Goal: Contribute content: Contribute content

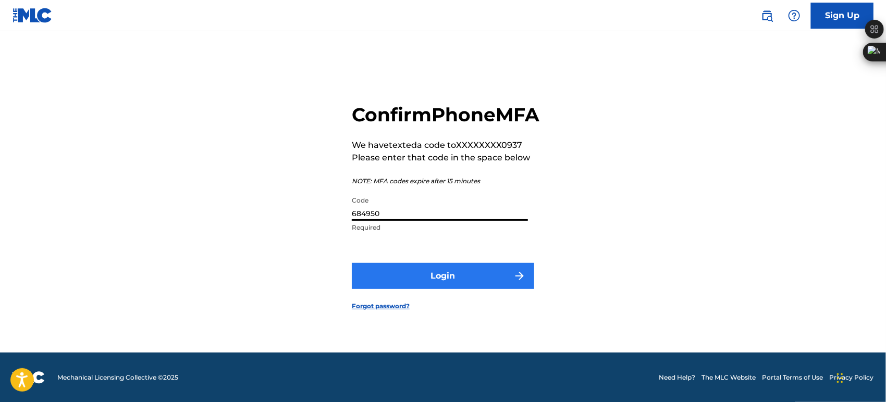
type input "684950"
click at [374, 277] on button "Login" at bounding box center [443, 276] width 182 height 26
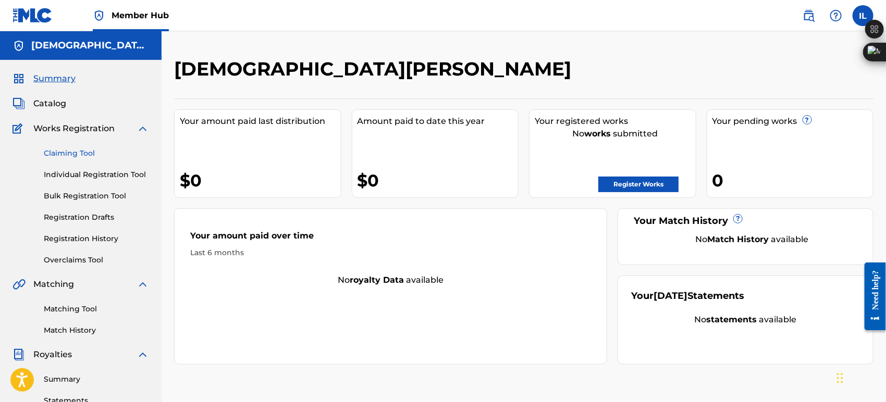
click at [100, 149] on link "Claiming Tool" at bounding box center [96, 153] width 105 height 11
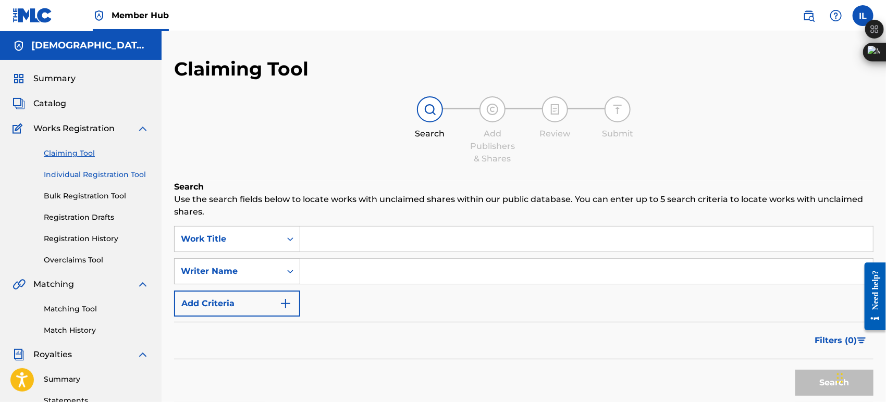
click at [103, 175] on link "Individual Registration Tool" at bounding box center [96, 174] width 105 height 11
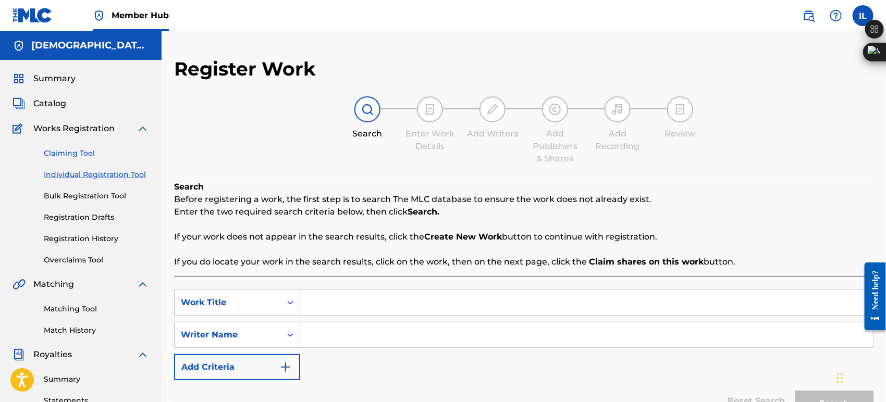
click at [76, 149] on link "Claiming Tool" at bounding box center [96, 153] width 105 height 11
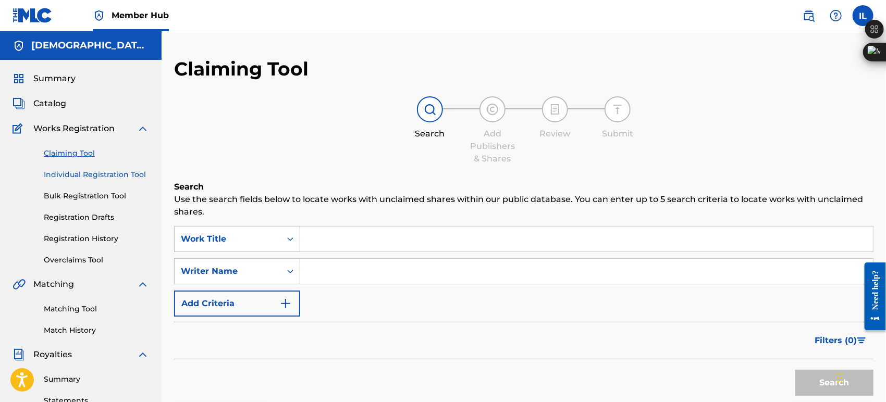
click at [88, 173] on link "Individual Registration Tool" at bounding box center [96, 174] width 105 height 11
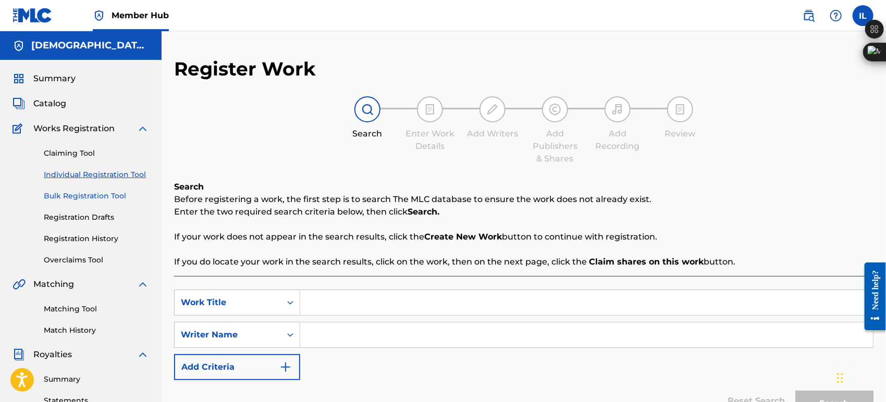
click at [79, 197] on link "Bulk Registration Tool" at bounding box center [96, 196] width 105 height 11
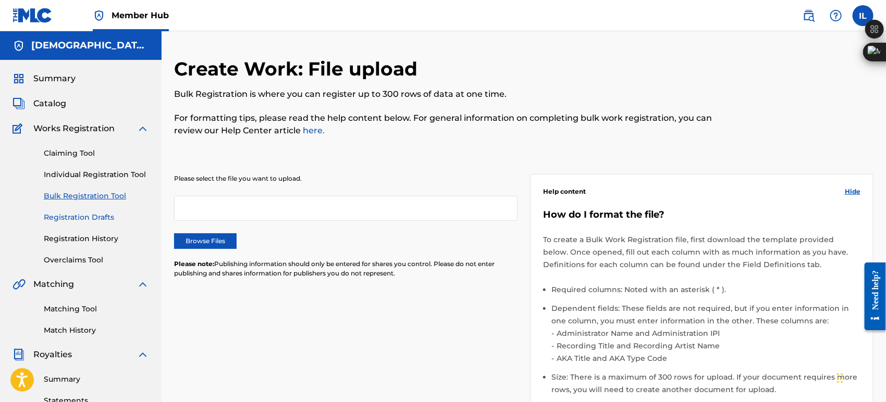
click at [101, 220] on link "Registration Drafts" at bounding box center [96, 217] width 105 height 11
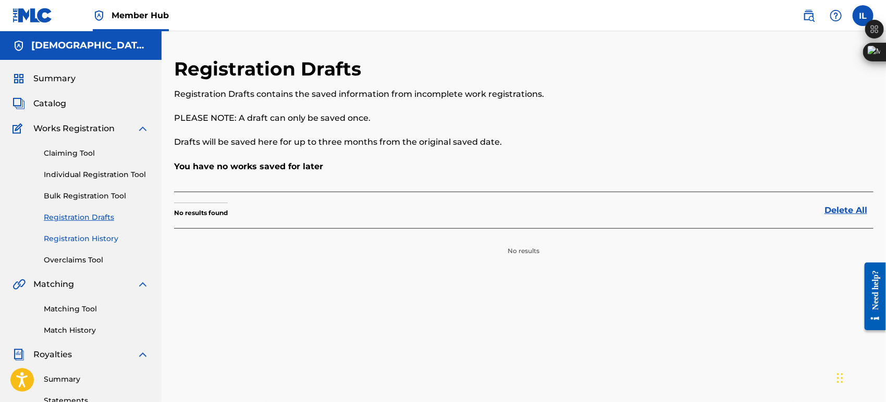
click at [104, 237] on link "Registration History" at bounding box center [96, 239] width 105 height 11
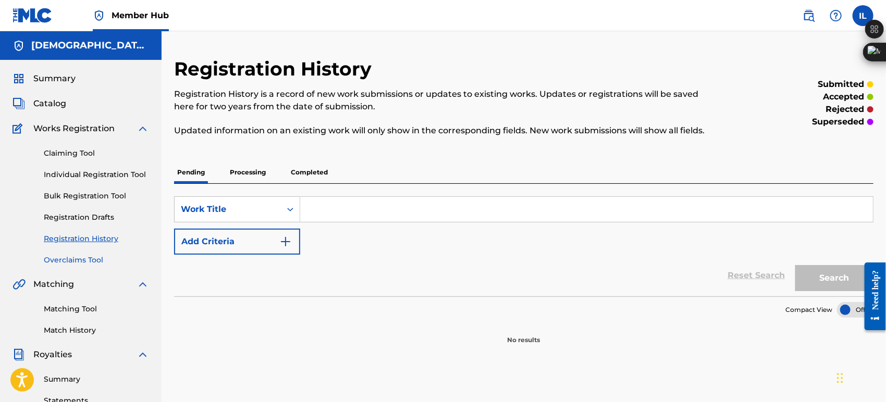
click at [101, 255] on link "Overclaims Tool" at bounding box center [96, 260] width 105 height 11
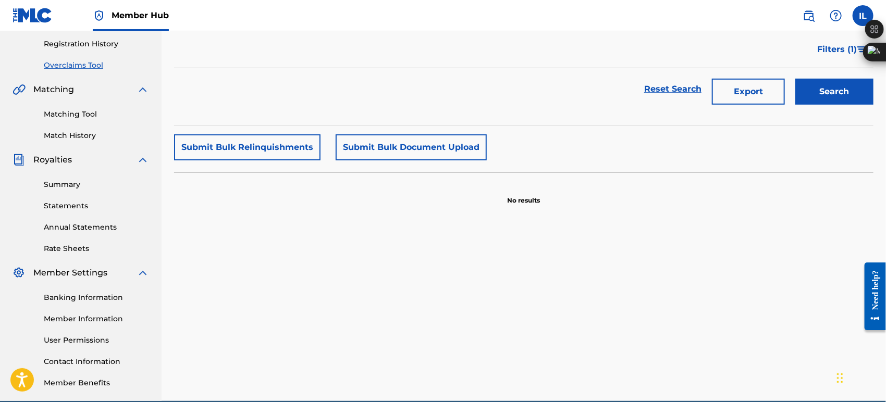
scroll to position [231, 0]
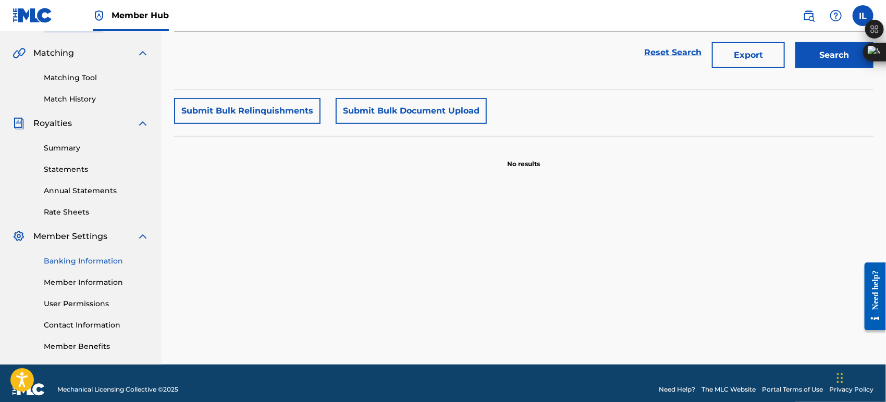
click at [108, 257] on link "Banking Information" at bounding box center [96, 261] width 105 height 11
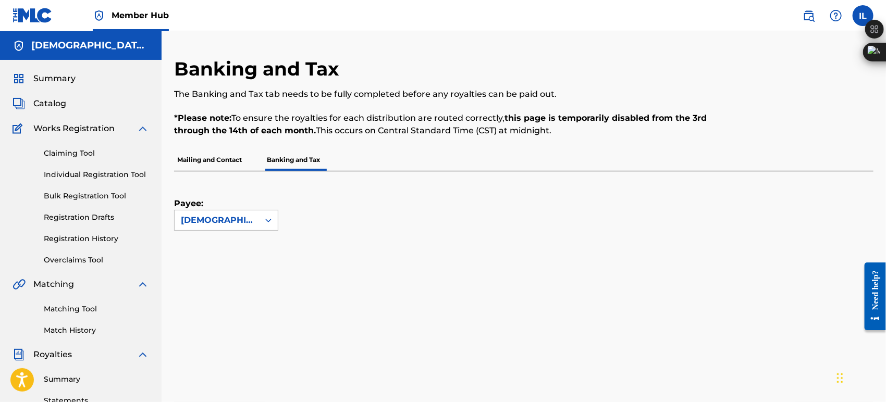
click at [204, 157] on p "Mailing and Contact" at bounding box center [209, 160] width 71 height 22
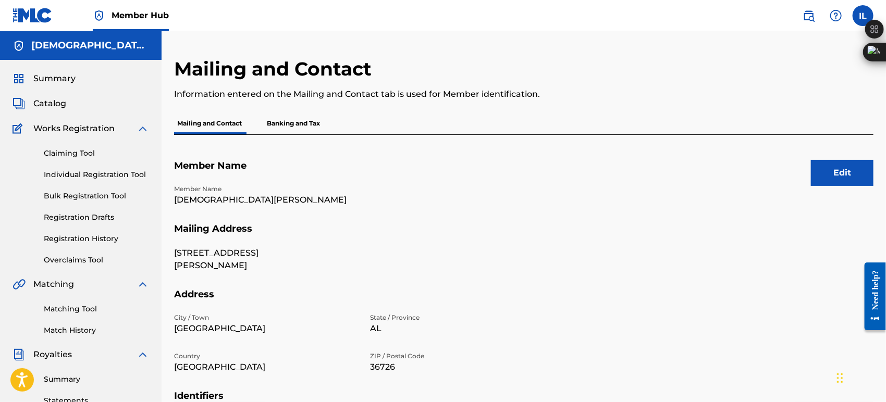
click at [294, 124] on p "Banking and Tax" at bounding box center [293, 124] width 59 height 22
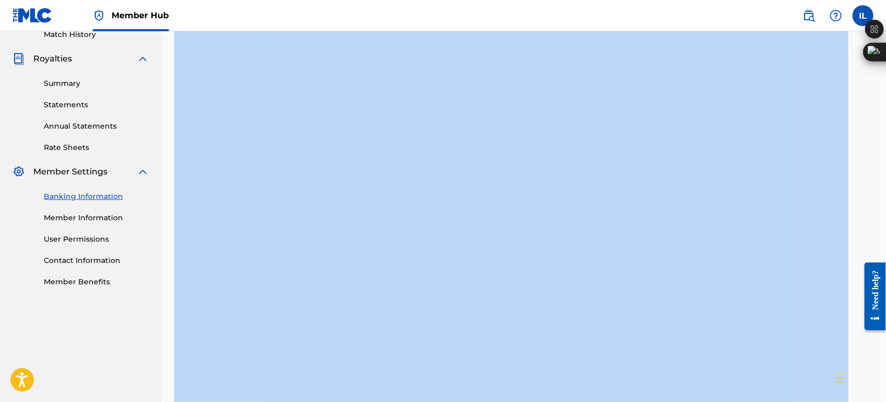
scroll to position [483, 0]
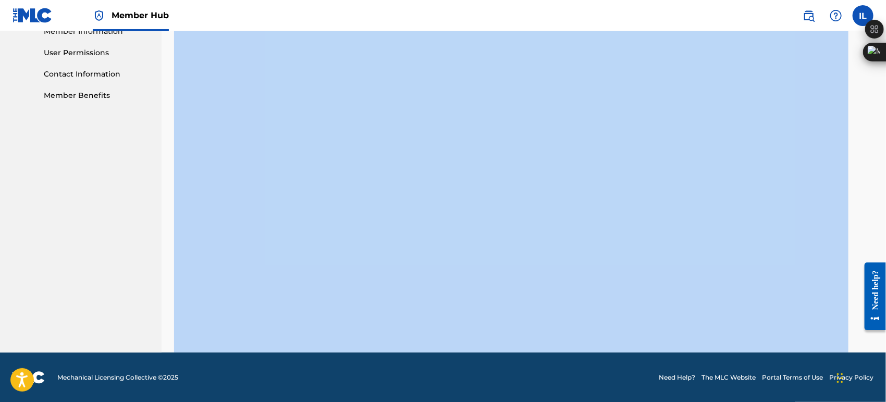
drag, startPoint x: 173, startPoint y: 62, endPoint x: 627, endPoint y: 343, distance: 534.2
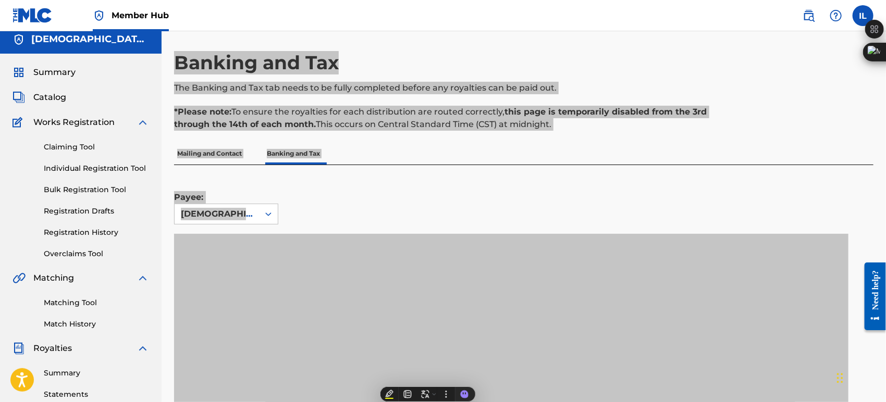
scroll to position [0, 0]
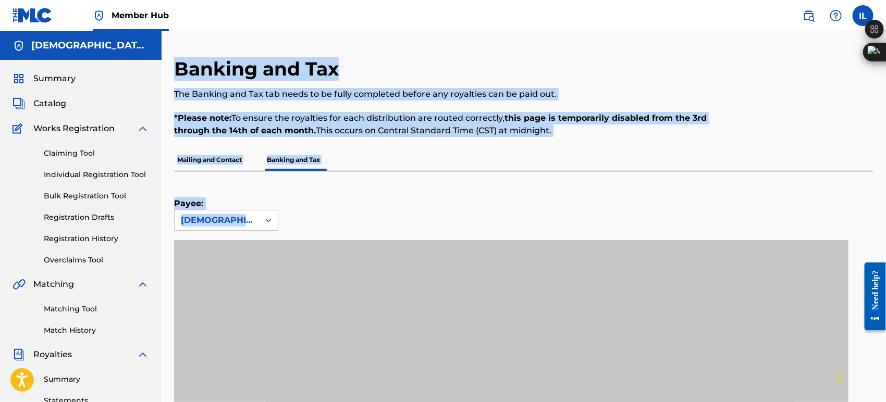
click at [325, 137] on div "Banking and Tax The Banking and Tax tab needs to be fully completed before any …" at bounding box center [443, 103] width 538 height 92
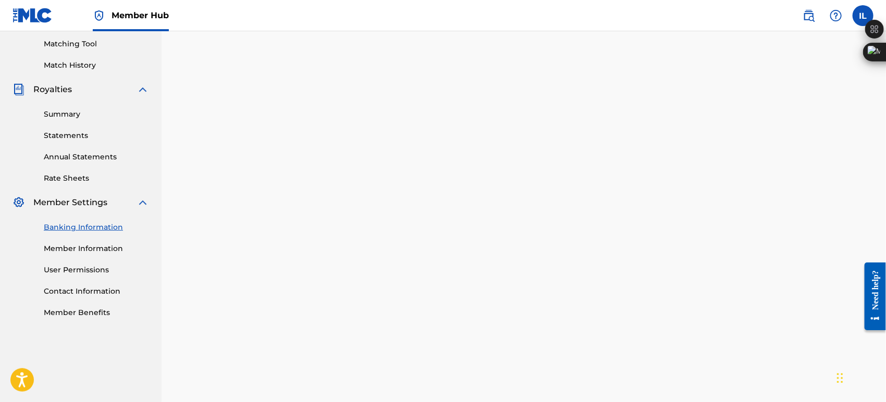
scroll to position [231, 0]
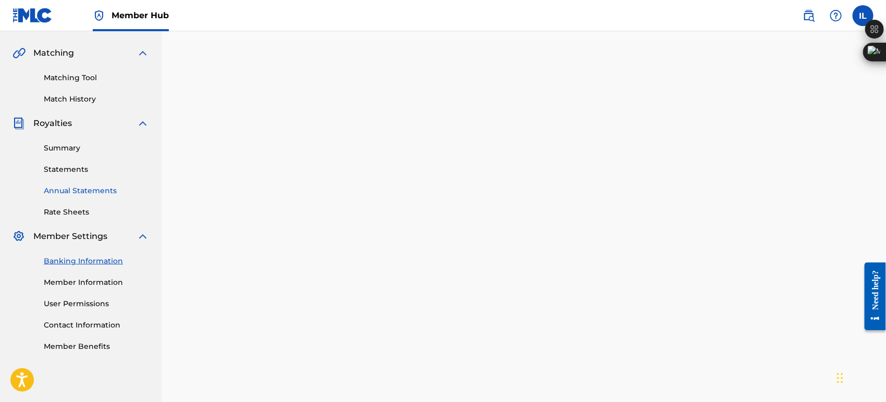
click at [77, 195] on link "Annual Statements" at bounding box center [96, 191] width 105 height 11
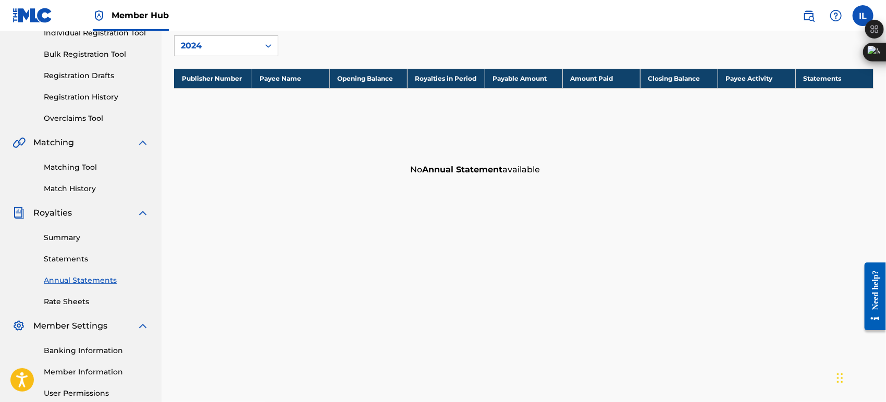
scroll to position [231, 0]
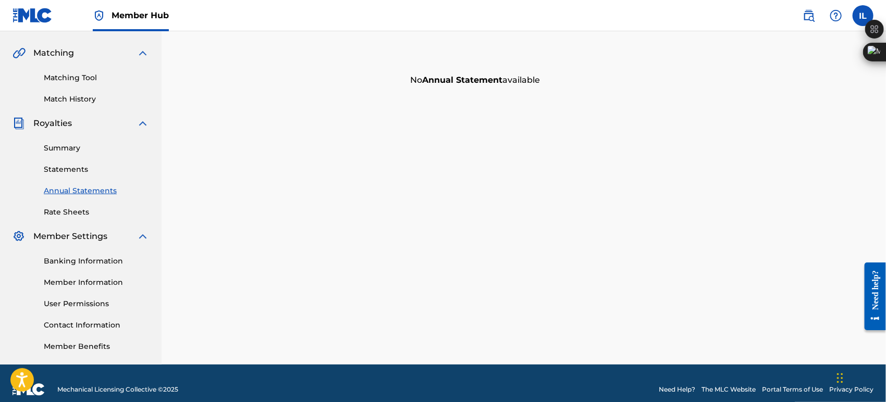
click at [94, 266] on div "Banking Information Member Information User Permissions Contact Information Mem…" at bounding box center [81, 297] width 137 height 109
click at [91, 261] on link "Banking Information" at bounding box center [96, 261] width 105 height 11
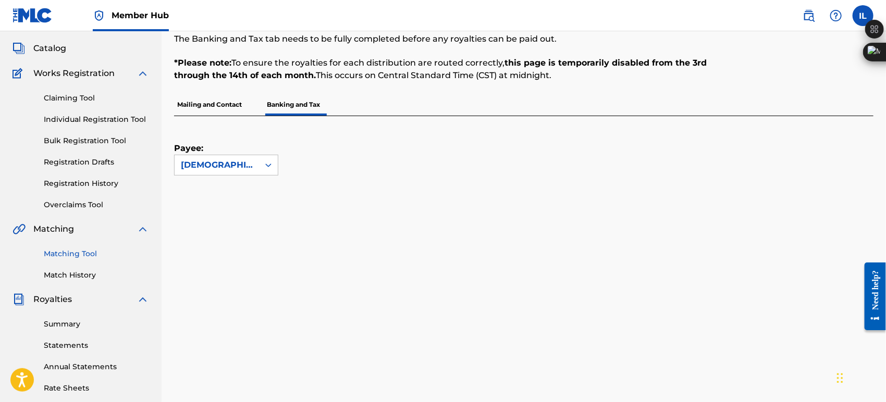
scroll to position [58, 0]
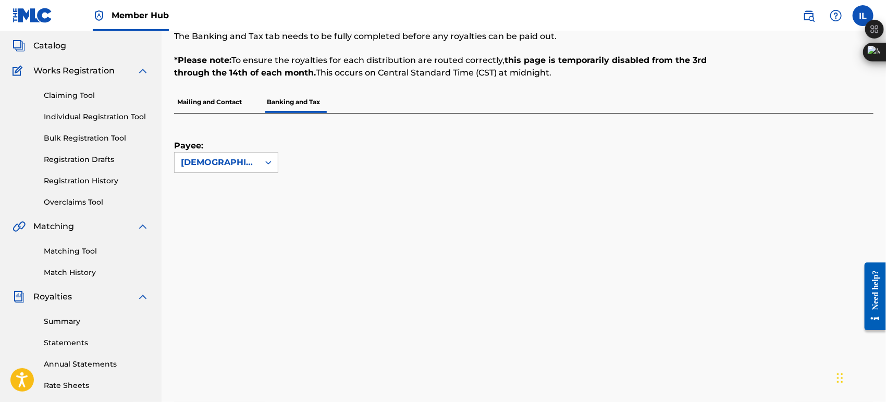
click at [222, 99] on p "Mailing and Contact" at bounding box center [209, 102] width 71 height 22
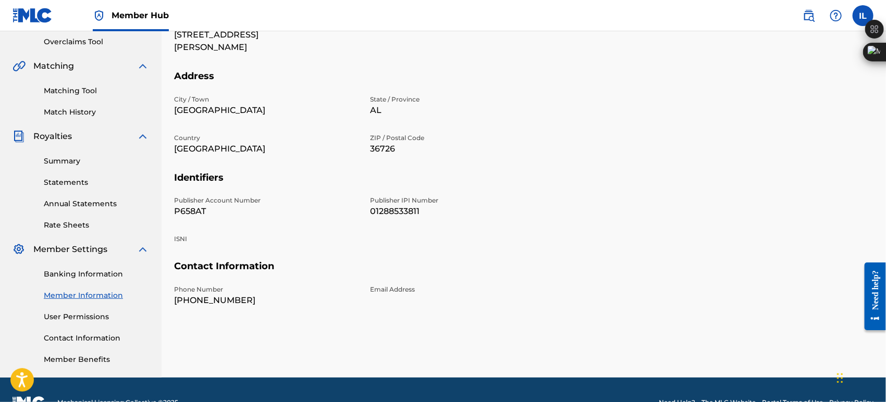
scroll to position [186, 0]
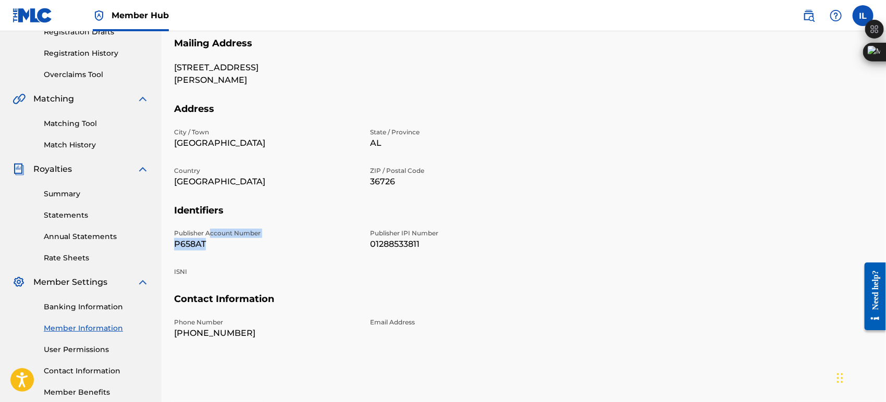
drag, startPoint x: 225, startPoint y: 242, endPoint x: 278, endPoint y: 241, distance: 53.2
click at [286, 251] on div "Publisher Account Number P658AT Publisher IPI Number 01288533811 ISNI" at bounding box center [363, 261] width 379 height 65
click at [255, 206] on h5 "Identifiers" at bounding box center [524, 217] width 700 height 24
click at [230, 335] on p "[PHONE_NUMBER]" at bounding box center [265, 333] width 183 height 13
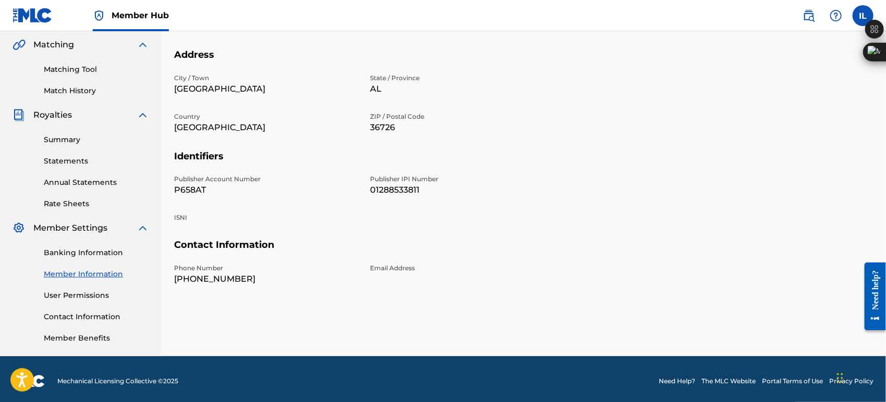
scroll to position [243, 0]
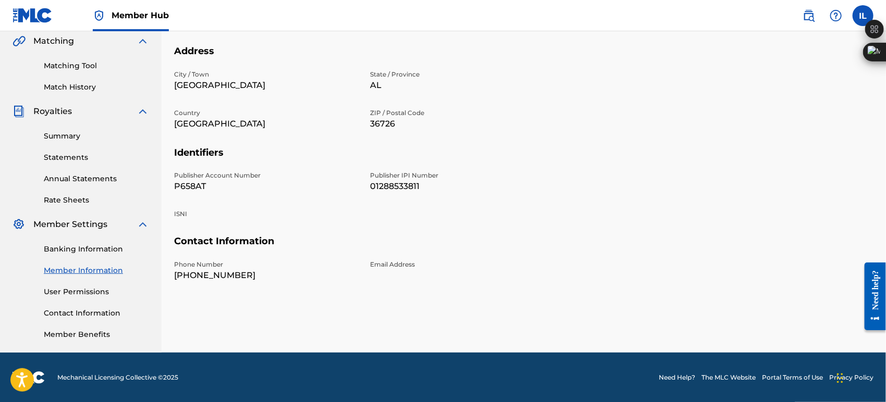
click at [404, 258] on h5 "Contact Information" at bounding box center [524, 248] width 700 height 24
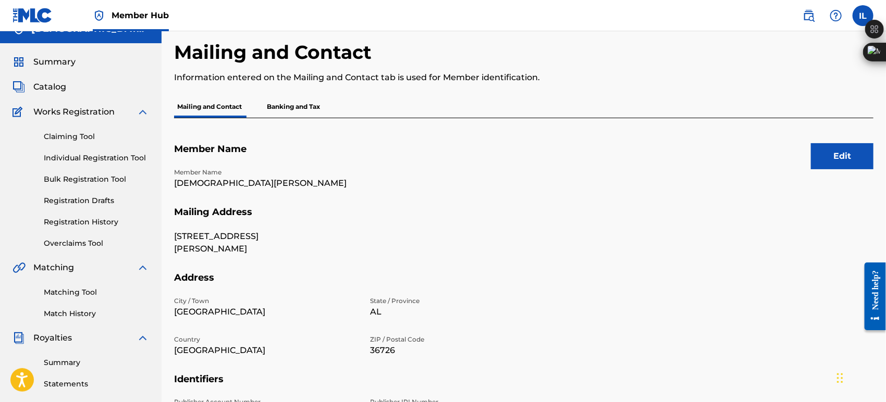
scroll to position [0, 0]
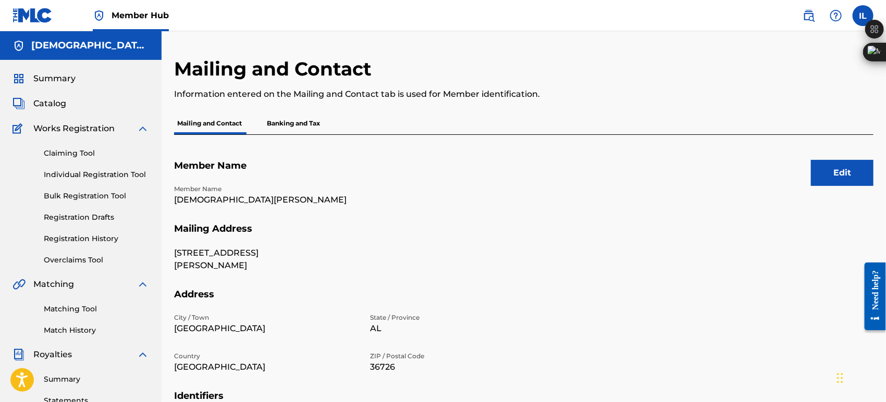
click at [75, 71] on div "Summary Catalog Works Registration Claiming Tool Individual Registration Tool B…" at bounding box center [81, 328] width 162 height 536
click at [70, 81] on span "Summary" at bounding box center [54, 78] width 42 height 13
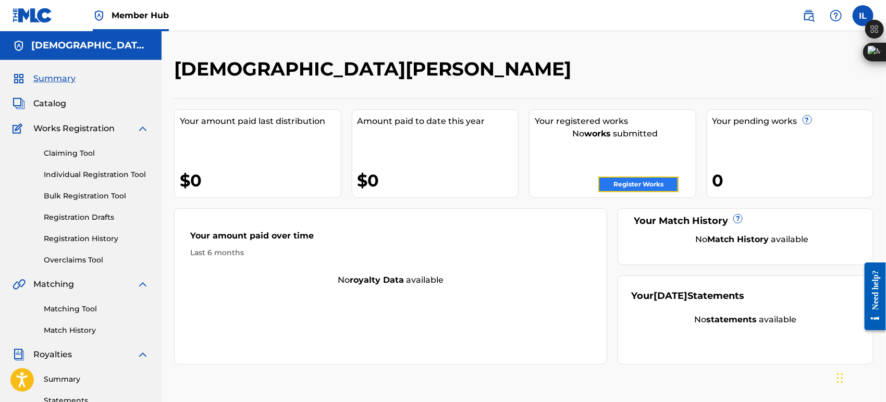
click at [623, 190] on link "Register Works" at bounding box center [638, 185] width 80 height 16
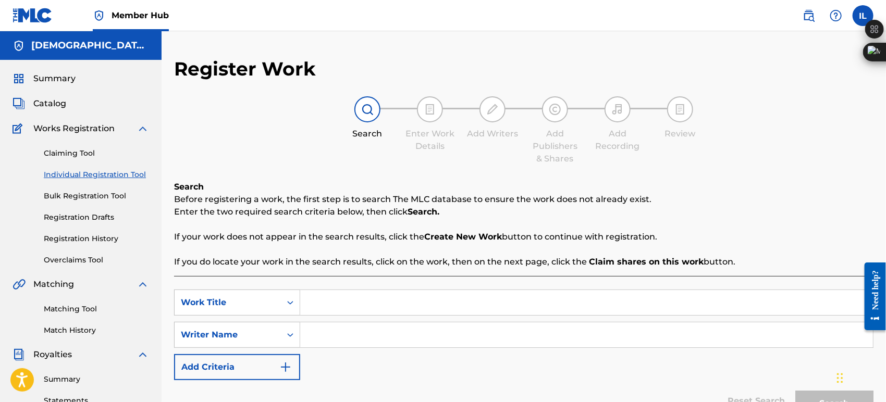
click at [412, 110] on div "Enter Work Details" at bounding box center [430, 124] width 52 height 56
click at [422, 110] on div at bounding box center [430, 109] width 26 height 26
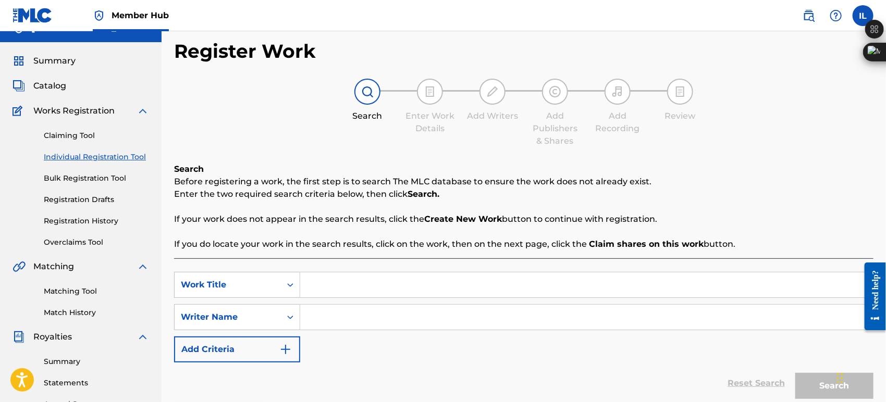
scroll to position [58, 0]
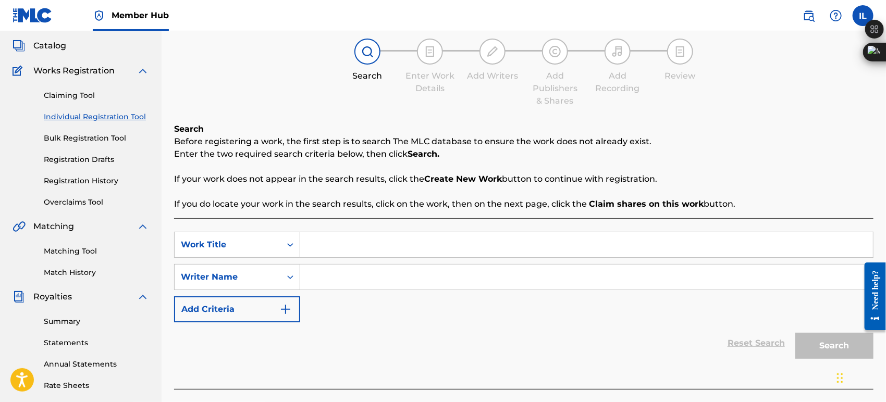
click at [403, 241] on input "Search Form" at bounding box center [586, 244] width 573 height 25
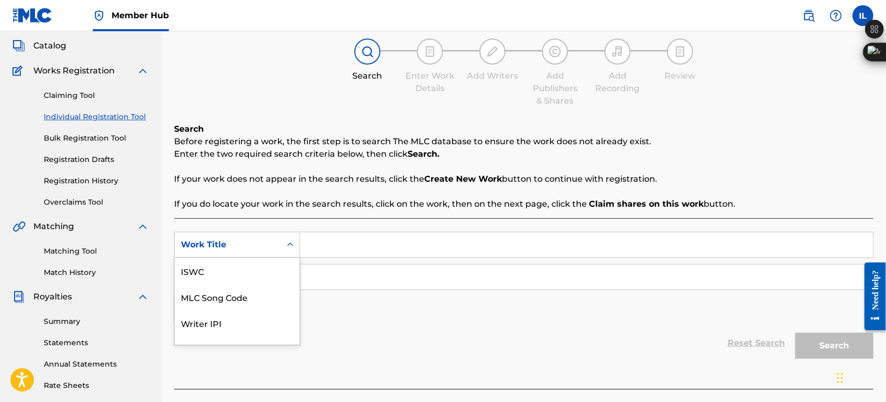
scroll to position [70, 0]
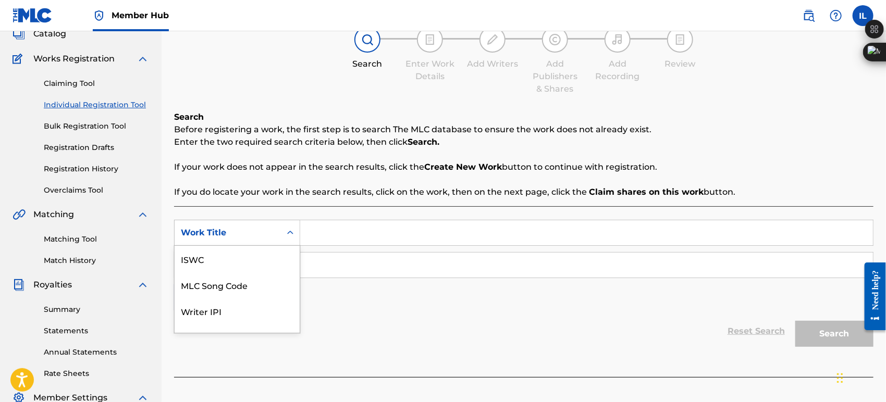
click at [273, 246] on div "7 results available. Use Up and Down to choose options, press Enter to select t…" at bounding box center [237, 233] width 126 height 26
click at [390, 334] on div "Reset Search Search" at bounding box center [524, 331] width 700 height 42
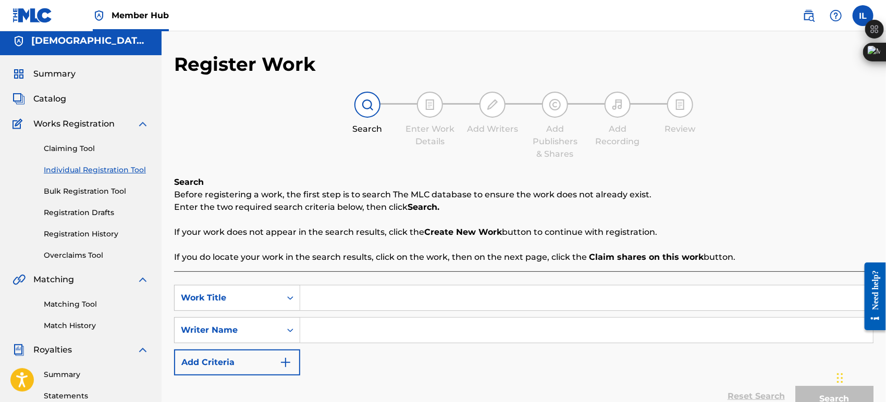
scroll to position [0, 0]
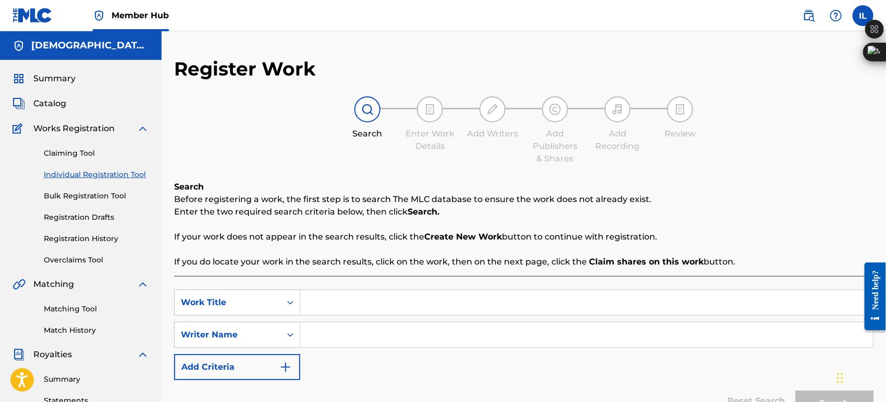
click at [559, 108] on img at bounding box center [555, 109] width 13 height 13
click at [425, 299] on input "Search Form" at bounding box center [586, 302] width 573 height 25
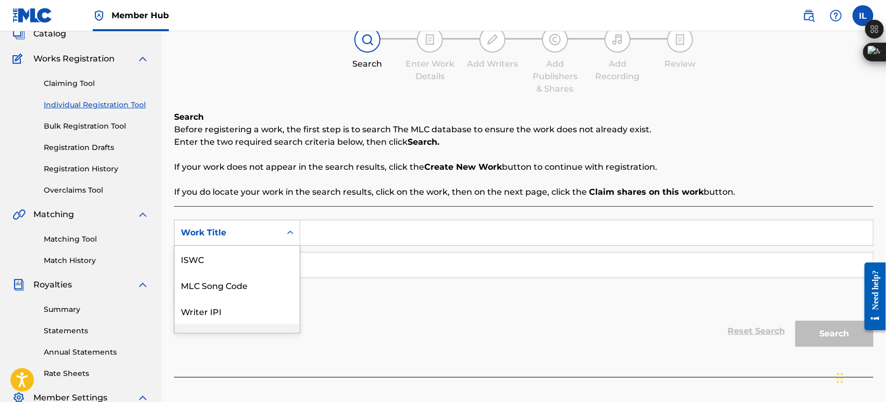
click at [249, 246] on div "7 results available. Use Up and Down to choose options, press Enter to select t…" at bounding box center [237, 233] width 126 height 26
click at [365, 230] on input "Search Form" at bounding box center [586, 232] width 573 height 25
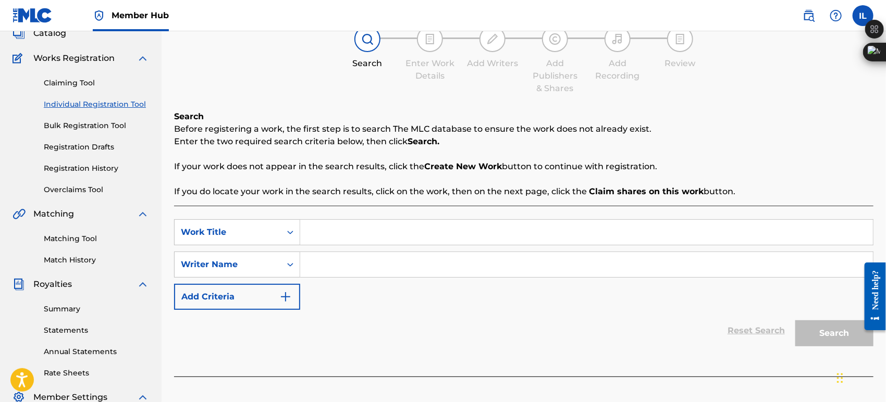
paste input "HAVE MY CHILD"
type input "HAVE MY CHILD"
click at [344, 273] on input "Search Form" at bounding box center [586, 264] width 573 height 25
click at [269, 265] on div "Writer Name" at bounding box center [228, 265] width 94 height 13
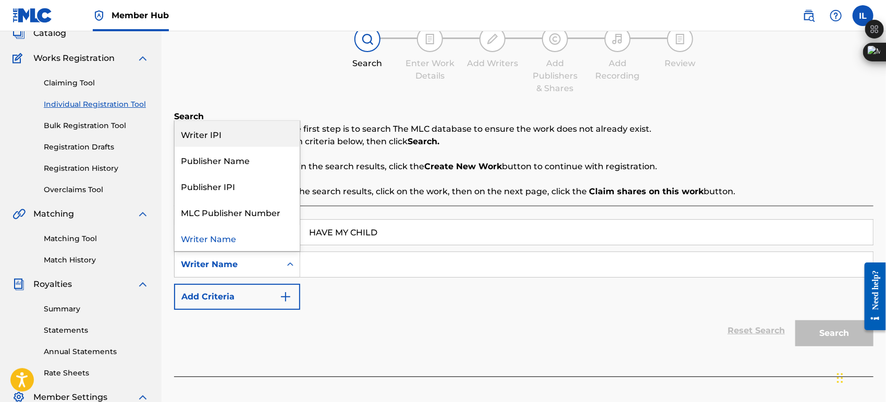
click at [212, 132] on div "Writer IPI" at bounding box center [237, 134] width 125 height 26
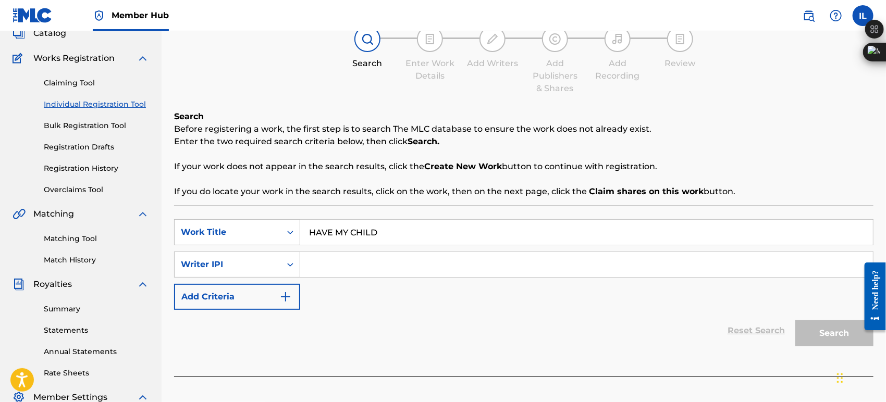
click at [345, 263] on input "Search Form" at bounding box center [586, 264] width 573 height 25
paste input "1201654204"
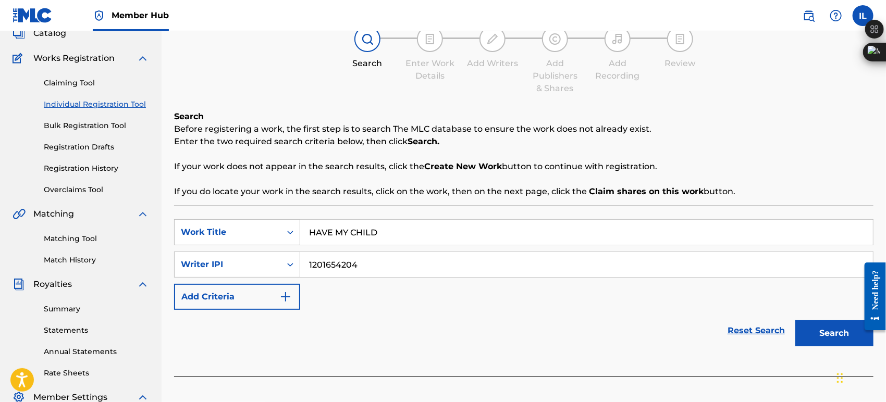
type input "1201654204"
click at [455, 295] on div "SearchWithCriteriacab7b95f-87ae-4093-8655-bf7d90cc1f7c Work Title HAVE MY CHILD…" at bounding box center [524, 264] width 700 height 91
click at [828, 328] on button "Search" at bounding box center [834, 334] width 78 height 26
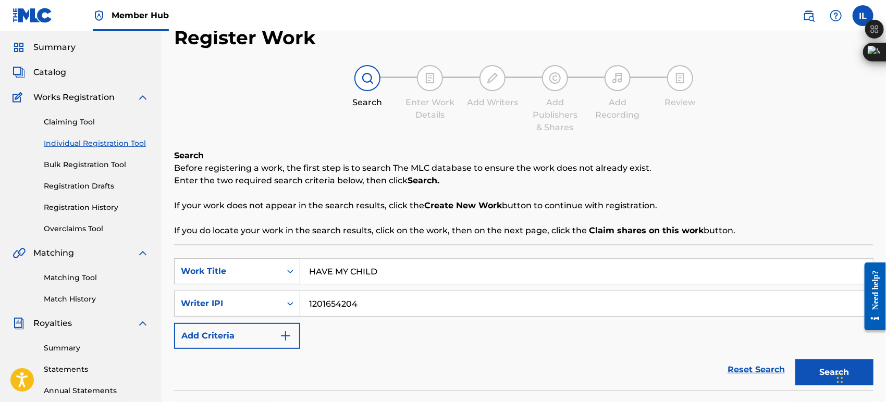
scroll to position [0, 0]
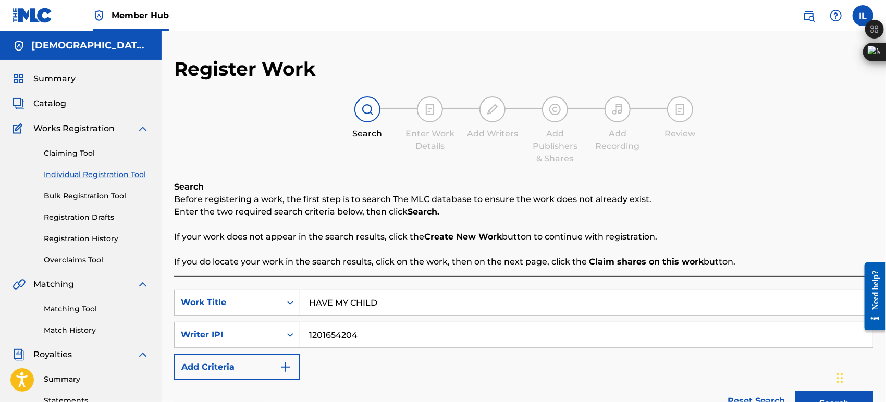
click at [421, 104] on div at bounding box center [430, 109] width 26 height 26
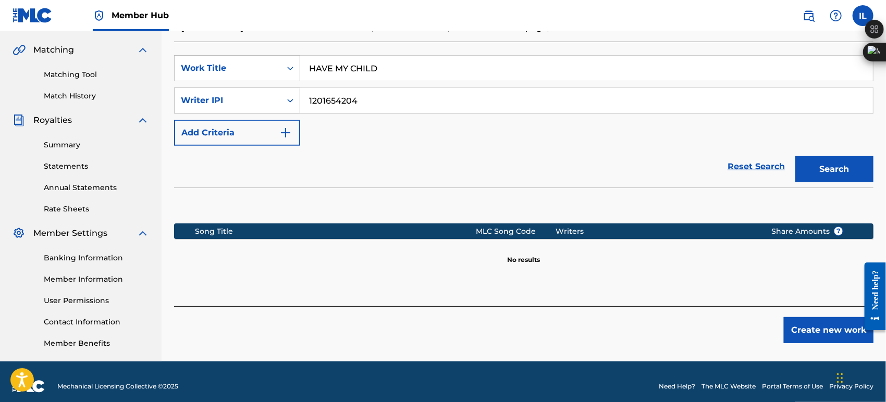
scroll to position [243, 0]
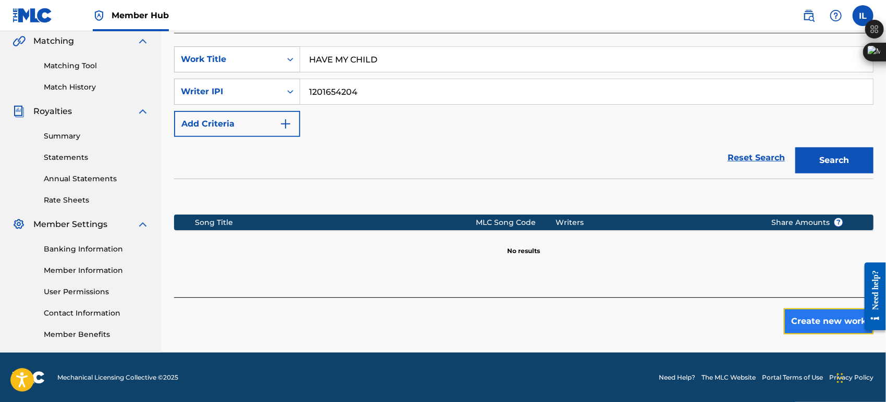
click at [814, 324] on button "Create new work" at bounding box center [829, 322] width 90 height 26
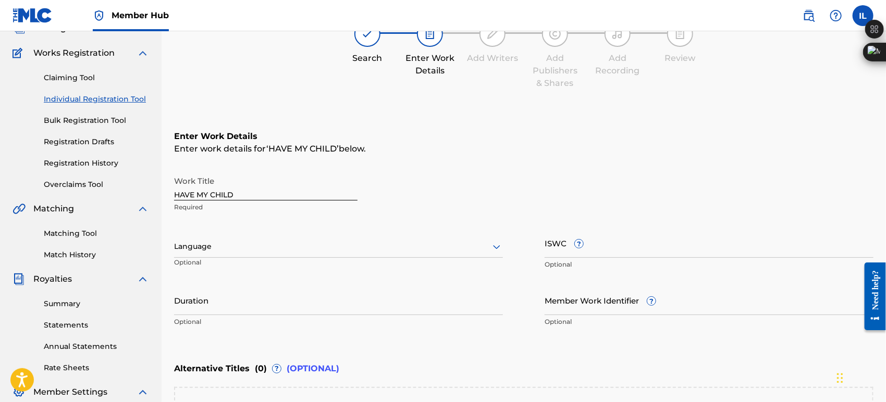
scroll to position [70, 0]
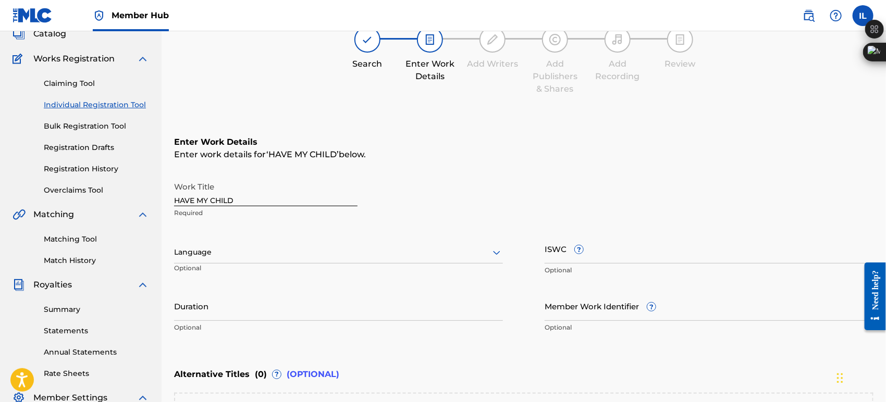
click at [262, 254] on div at bounding box center [338, 252] width 329 height 13
click at [692, 217] on div "Work Title HAVE MY CHILD Required" at bounding box center [524, 200] width 700 height 47
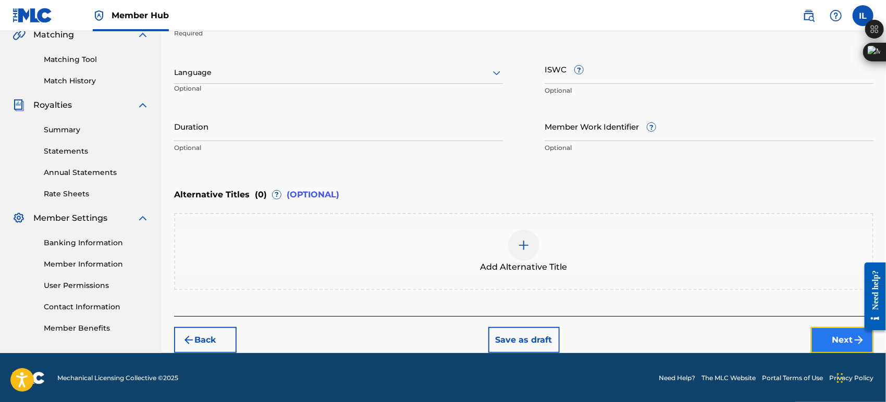
click at [848, 336] on button "Next" at bounding box center [842, 340] width 63 height 26
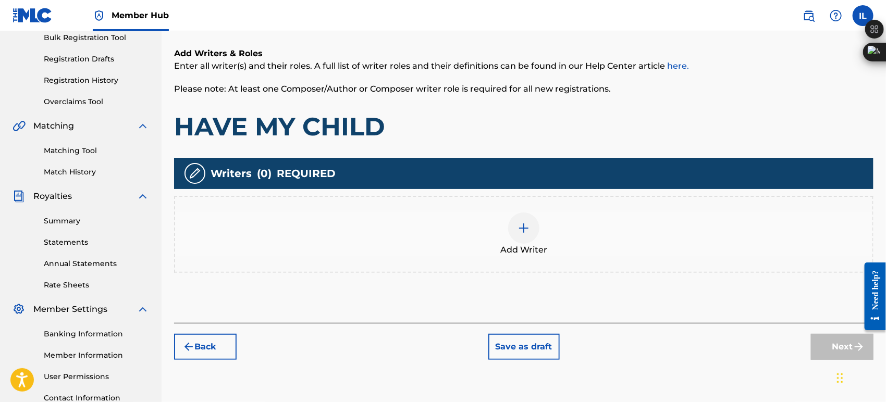
scroll to position [163, 0]
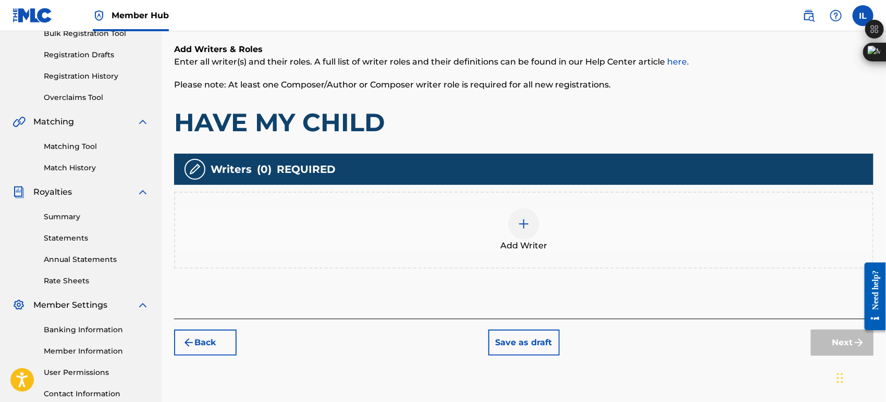
click at [506, 222] on div "Add Writer" at bounding box center [523, 231] width 697 height 44
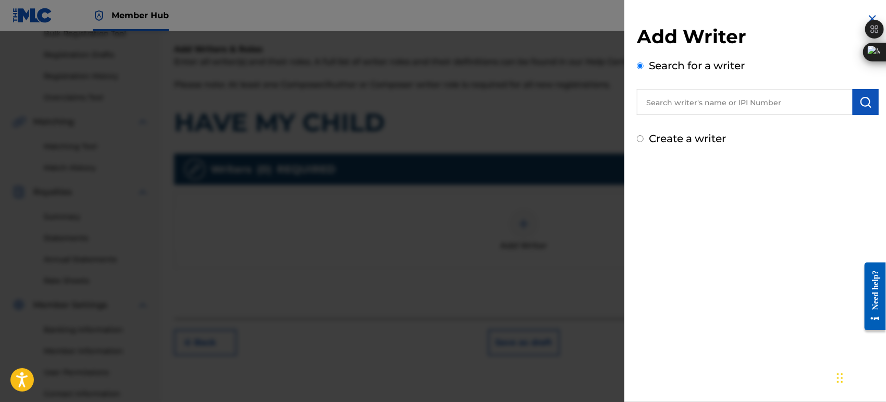
click at [779, 111] on input "text" at bounding box center [745, 102] width 216 height 26
paste input "1201654204"
click at [865, 102] on div at bounding box center [874, 64] width 19 height 88
click at [861, 103] on img "submit" at bounding box center [866, 102] width 13 height 13
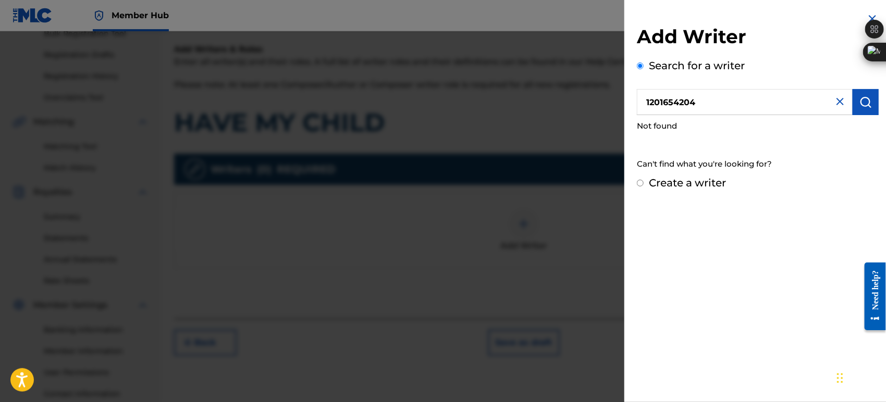
click at [729, 103] on input "1201654204" at bounding box center [745, 102] width 216 height 26
drag, startPoint x: 708, startPoint y: 96, endPoint x: 585, endPoint y: 104, distance: 122.7
click at [585, 104] on div "Add Writer Search for a writer 1201654204 Not found Can't find what you're look…" at bounding box center [443, 216] width 886 height 371
paste input "88533811"
type input "1288533811"
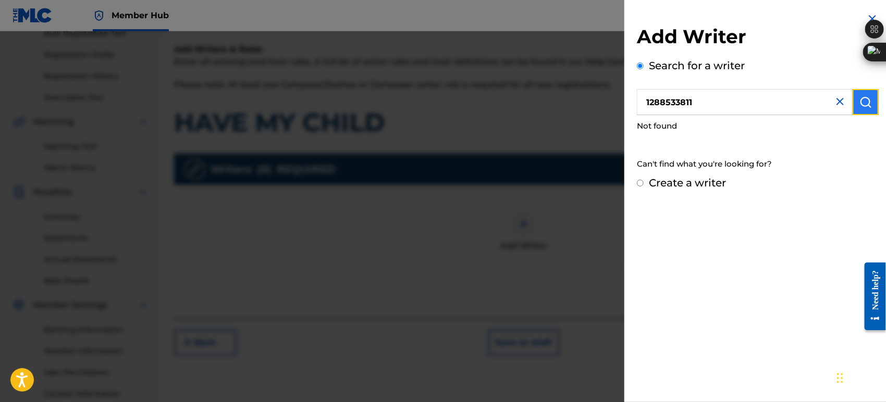
click at [863, 96] on img "submit" at bounding box center [866, 102] width 13 height 13
click at [709, 104] on input "1288533811" at bounding box center [745, 102] width 216 height 26
click at [696, 177] on label "Create a writer" at bounding box center [687, 183] width 77 height 13
radio input "true"
click at [644, 180] on input "Create a writer" at bounding box center [640, 183] width 7 height 7
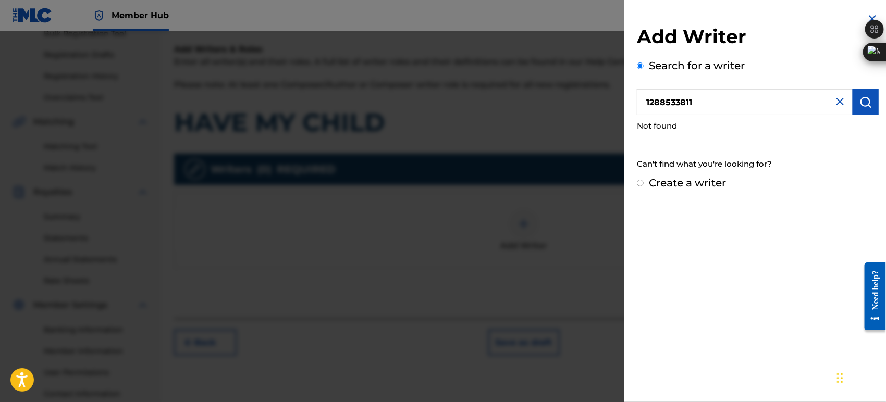
radio input "false"
radio input "true"
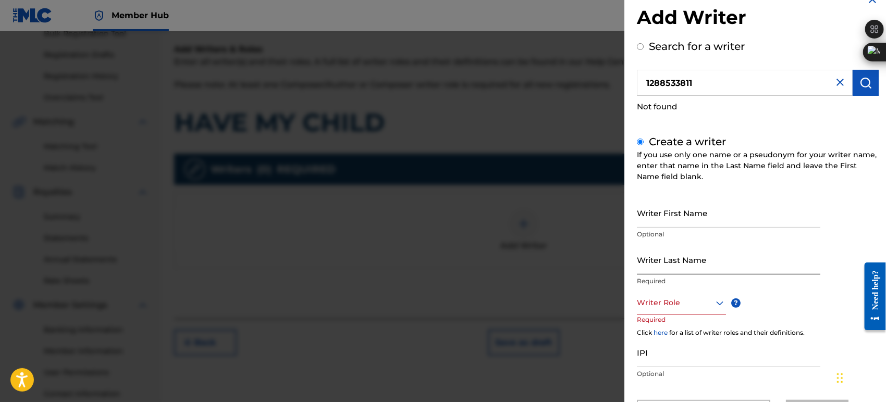
scroll to position [71, 0]
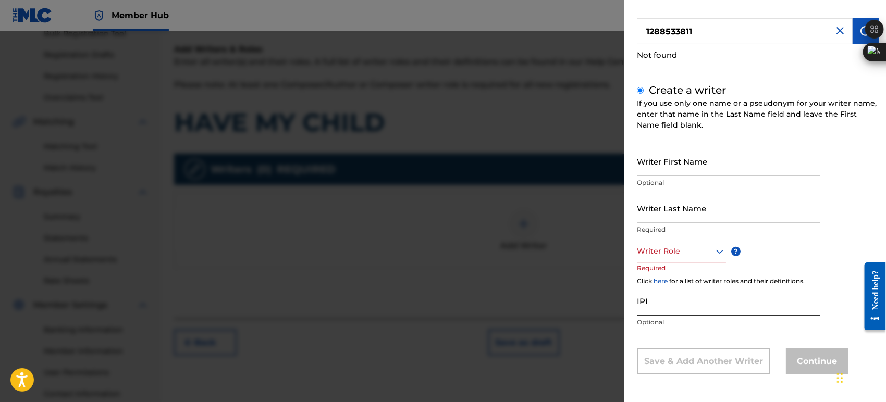
click at [710, 303] on input "IPI" at bounding box center [728, 301] width 183 height 30
click at [675, 154] on input "Writer First Name" at bounding box center [728, 161] width 183 height 30
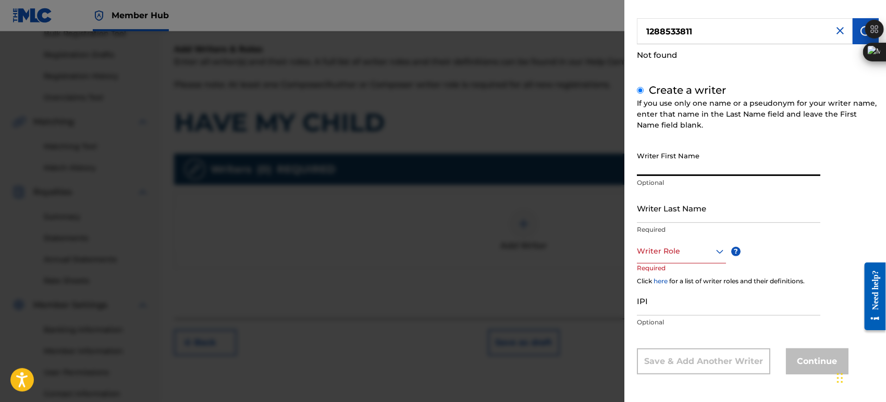
type input "[DEMOGRAPHIC_DATA]"
type input "Love"
click at [677, 252] on div at bounding box center [681, 251] width 89 height 13
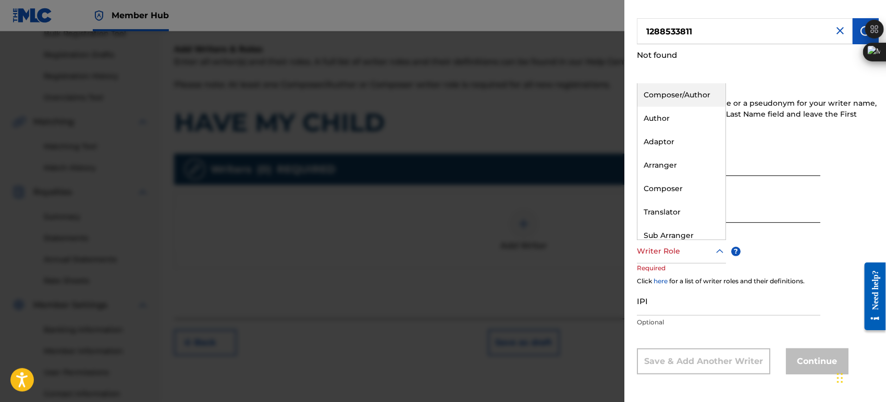
scroll to position [31, 0]
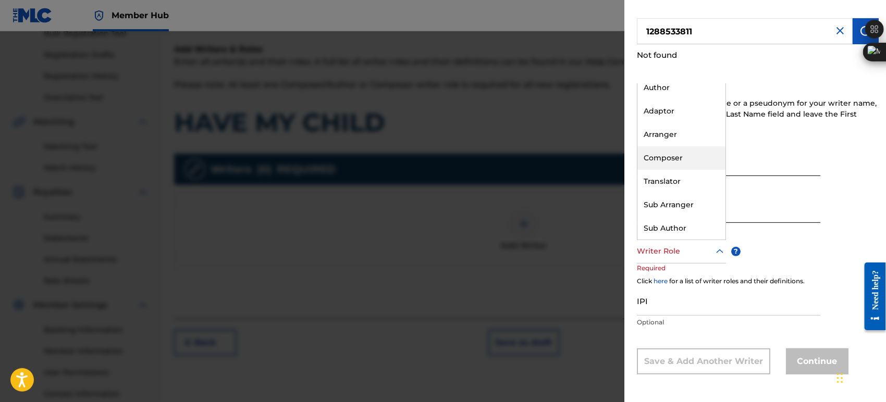
click at [680, 158] on div "Composer" at bounding box center [682, 157] width 88 height 23
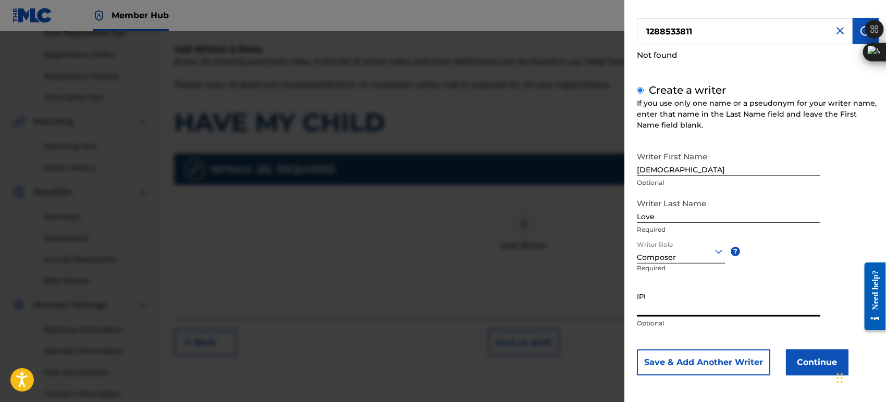
click at [655, 304] on input "IPI" at bounding box center [728, 302] width 183 height 30
paste input "1288533811"
type input "1288533811"
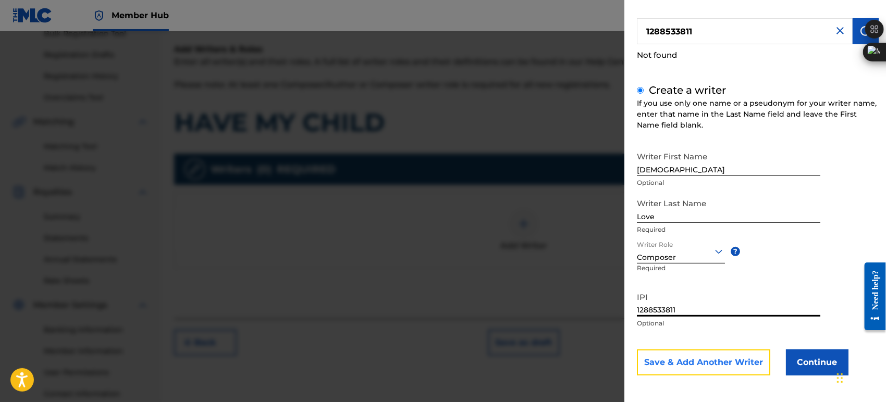
click at [736, 361] on button "Save & Add Another Writer" at bounding box center [703, 363] width 133 height 26
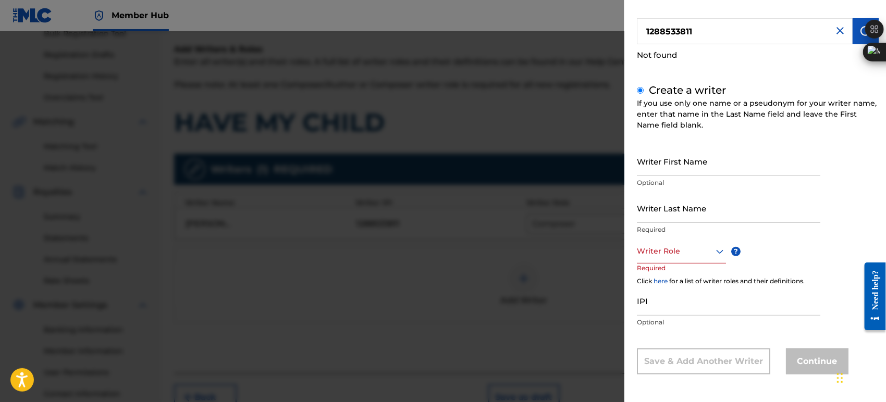
click at [678, 252] on div at bounding box center [681, 251] width 89 height 13
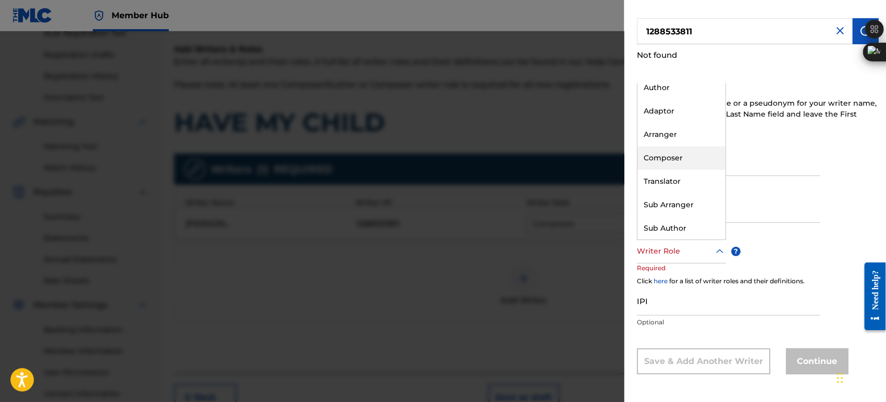
click at [663, 161] on div "Composer" at bounding box center [682, 157] width 88 height 23
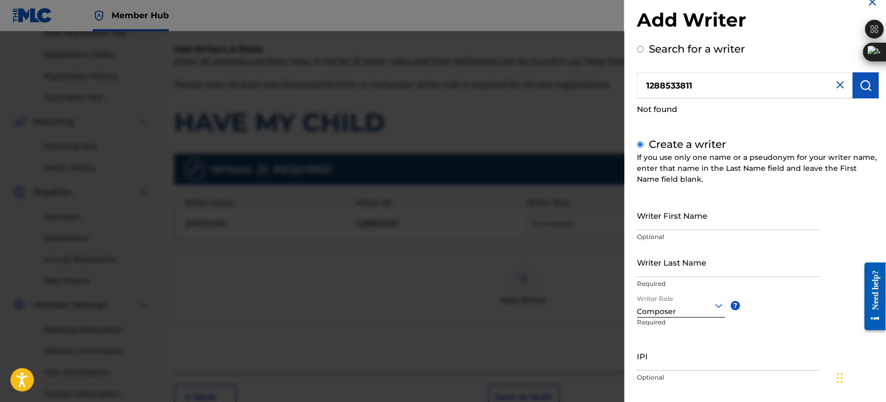
scroll to position [0, 0]
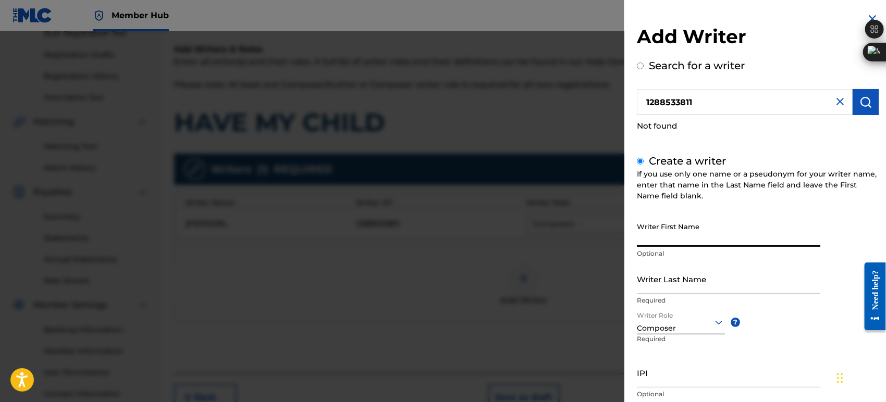
click at [693, 234] on input "Writer First Name" at bounding box center [728, 232] width 183 height 30
paste input "1288533811"
type input "1288533811"
type input "U"
type input "[DEMOGRAPHIC_DATA]"
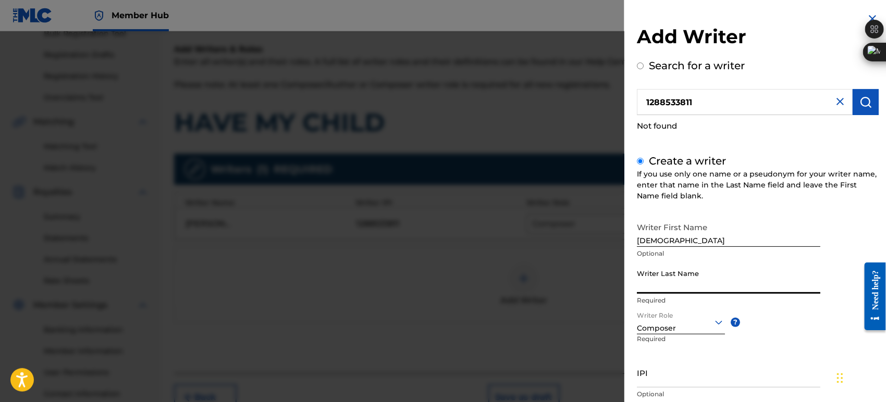
click at [666, 277] on input "Writer Last Name" at bounding box center [728, 279] width 183 height 30
type input "Love"
click at [823, 209] on div "Create a writer If you use only one name or a pseudonym for your writer name, e…" at bounding box center [758, 299] width 242 height 293
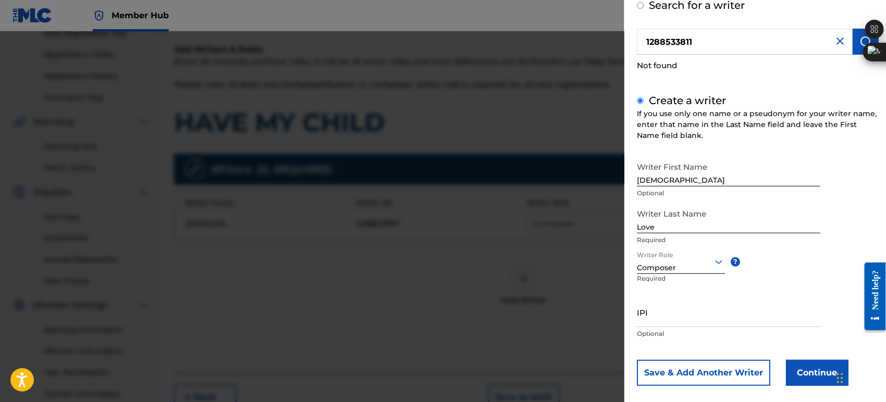
scroll to position [71, 0]
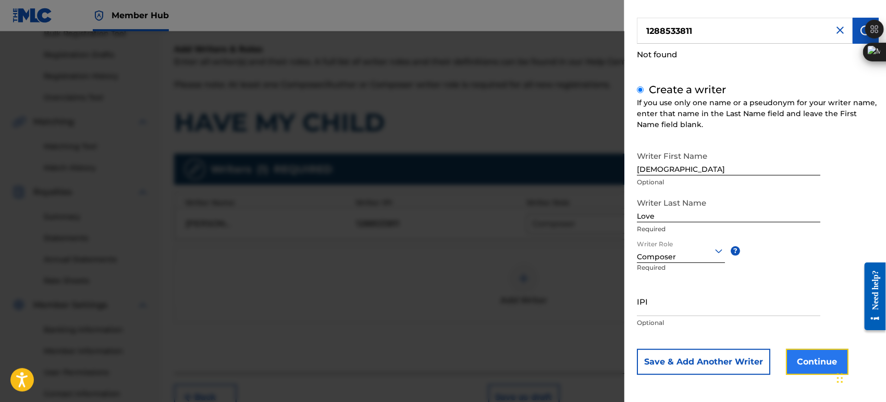
click at [802, 356] on button "Continue" at bounding box center [817, 362] width 63 height 26
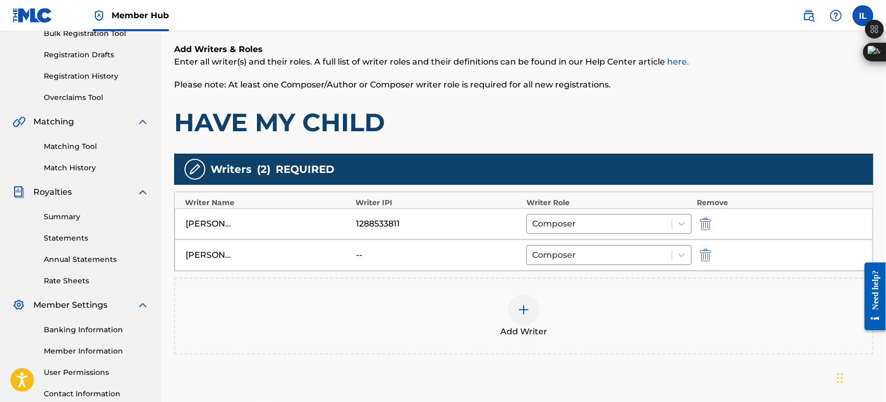
click at [229, 247] on div "[PERSON_NAME] -- Composer" at bounding box center [524, 255] width 698 height 31
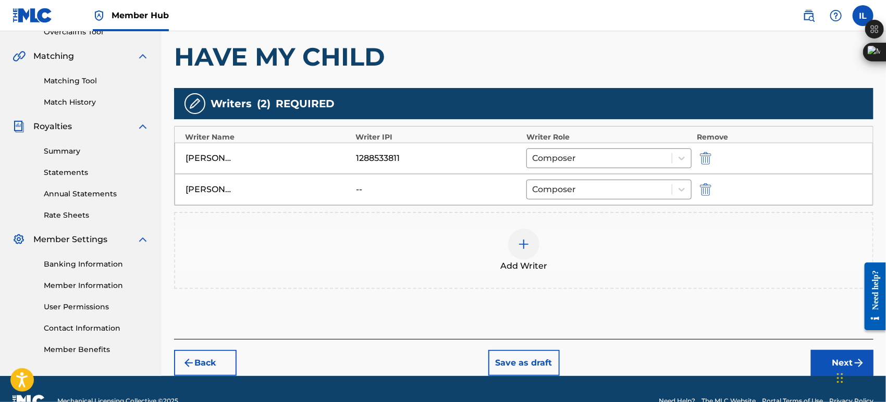
scroll to position [251, 0]
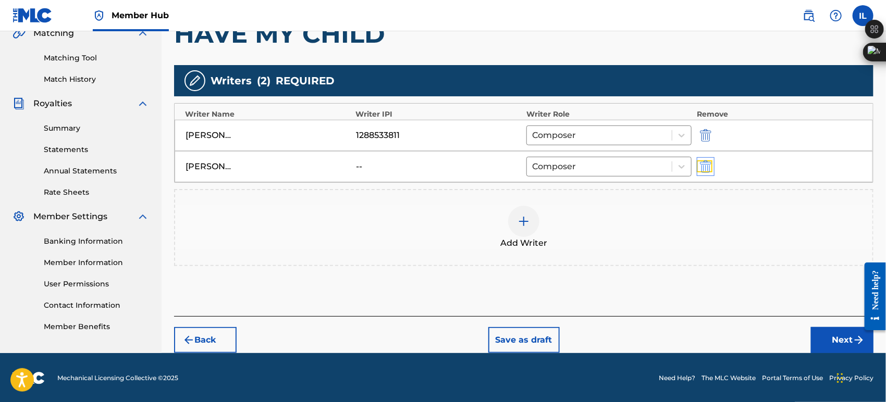
click at [705, 165] on img "submit" at bounding box center [705, 167] width 11 height 13
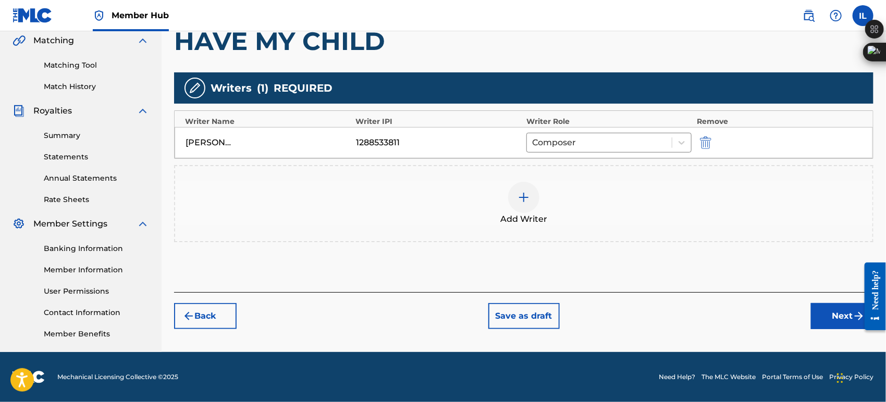
scroll to position [243, 0]
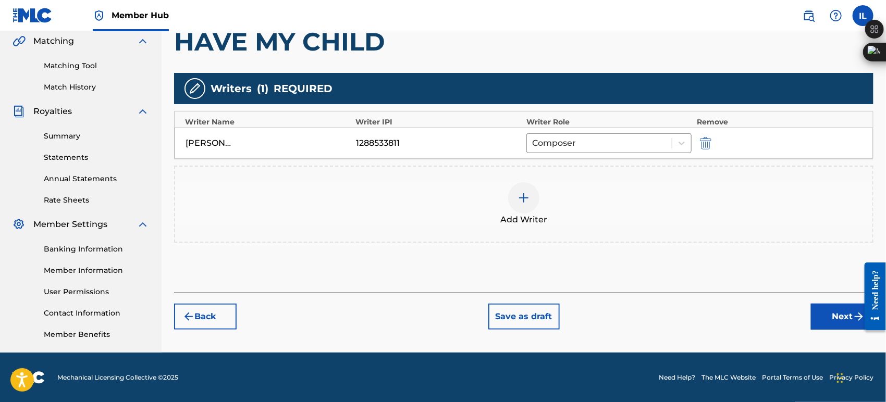
click at [518, 195] on img at bounding box center [524, 198] width 13 height 13
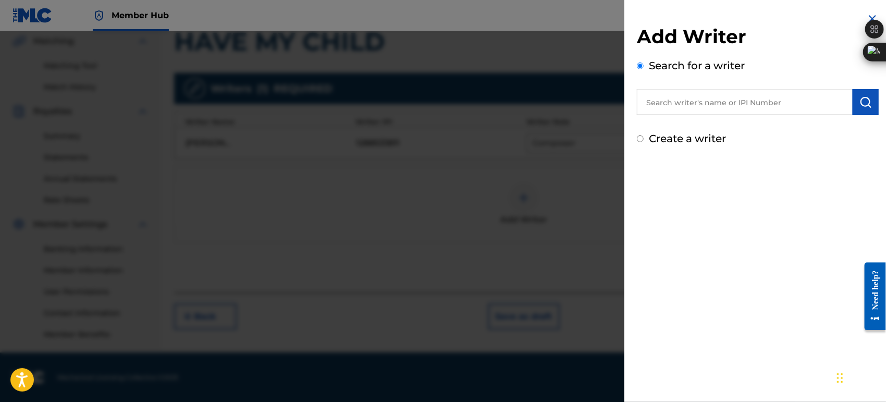
click at [727, 97] on input "text" at bounding box center [745, 102] width 216 height 26
click at [663, 139] on label "Create a writer" at bounding box center [687, 138] width 77 height 13
radio input "true"
click at [644, 139] on input "Create a writer" at bounding box center [640, 139] width 7 height 7
radio input "false"
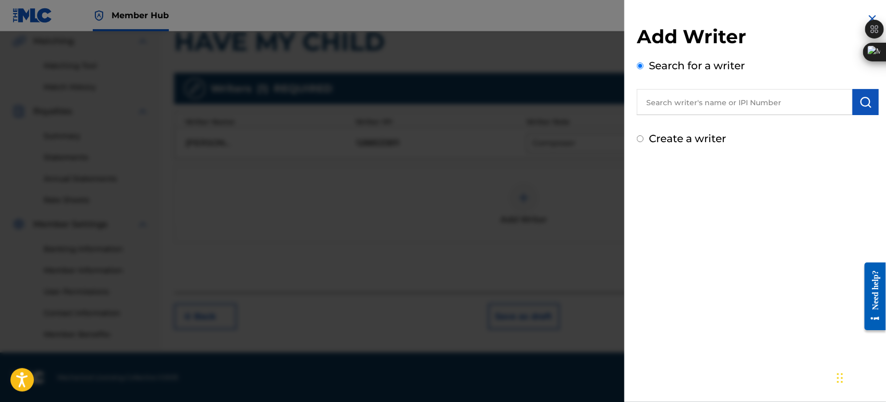
radio input "true"
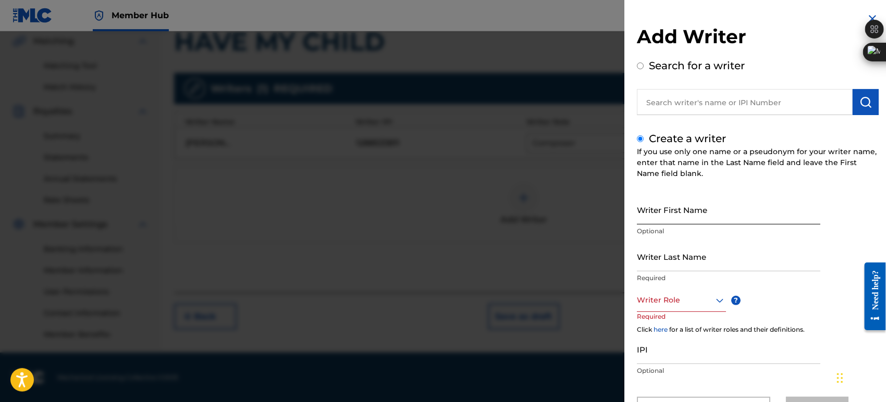
click at [671, 212] on input "Writer First Name" at bounding box center [728, 210] width 183 height 30
paste input "[PERSON_NAME], [PERSON_NAME]"
type input "[PERSON_NAME], [PERSON_NAME]"
drag, startPoint x: 671, startPoint y: 259, endPoint x: 676, endPoint y: 251, distance: 9.1
click at [671, 259] on input "Writer Last Name" at bounding box center [728, 257] width 183 height 30
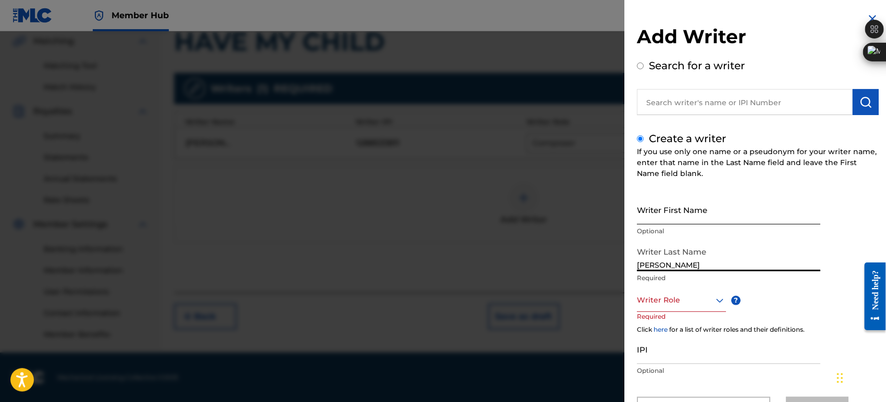
type input "[PERSON_NAME]"
click at [704, 205] on input "Writer First Name" at bounding box center [728, 210] width 183 height 30
paste input "[PERSON_NAME], [PERSON_NAME]"
click at [667, 219] on input "[PERSON_NAME], [PERSON_NAME]" at bounding box center [728, 210] width 183 height 30
drag, startPoint x: 665, startPoint y: 219, endPoint x: 592, endPoint y: 170, distance: 88.0
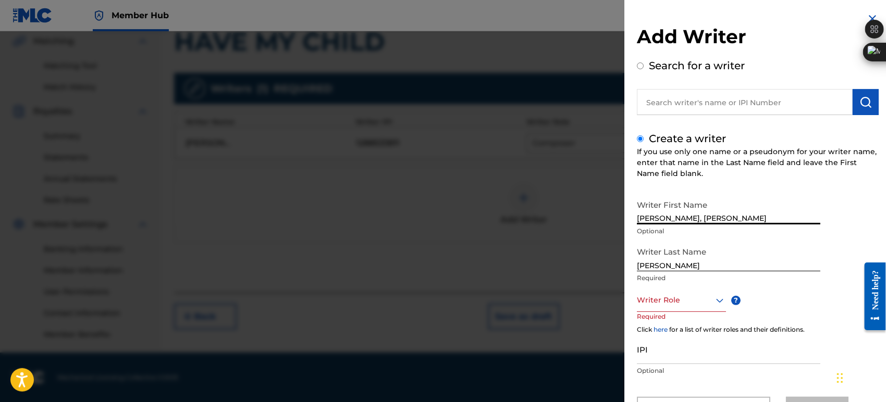
click at [638, 219] on input "[PERSON_NAME], [PERSON_NAME]" at bounding box center [728, 210] width 183 height 30
click at [663, 223] on input "[PERSON_NAME], [PERSON_NAME]" at bounding box center [728, 210] width 183 height 30
drag, startPoint x: 663, startPoint y: 220, endPoint x: 630, endPoint y: 224, distance: 33.6
click at [630, 224] on div "Add Writer Search for a writer Create a writer If you use only one name or a ps…" at bounding box center [757, 225] width 267 height 451
drag, startPoint x: 680, startPoint y: 219, endPoint x: 802, endPoint y: 216, distance: 122.0
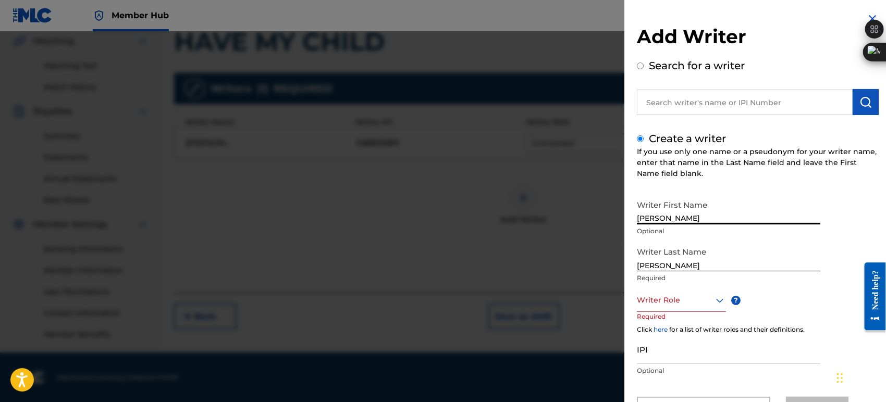
click at [802, 216] on input "[PERSON_NAME]" at bounding box center [728, 210] width 183 height 30
type input "JAQUERIUS"
click at [673, 303] on div "Writer Role" at bounding box center [681, 300] width 89 height 23
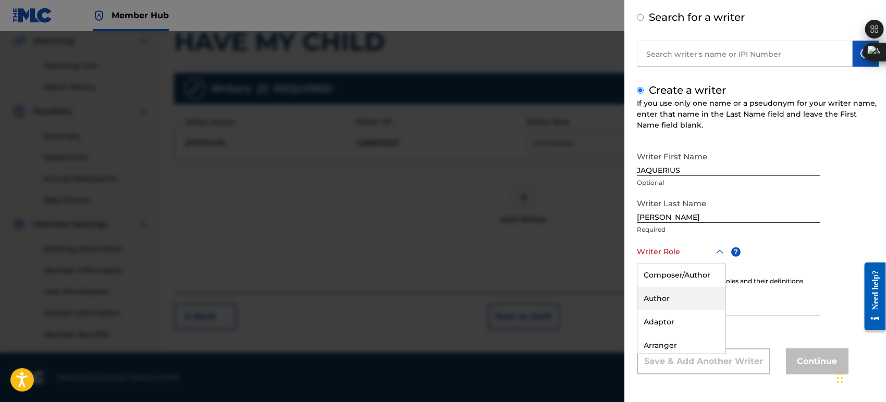
click at [667, 291] on div "Author" at bounding box center [682, 298] width 88 height 23
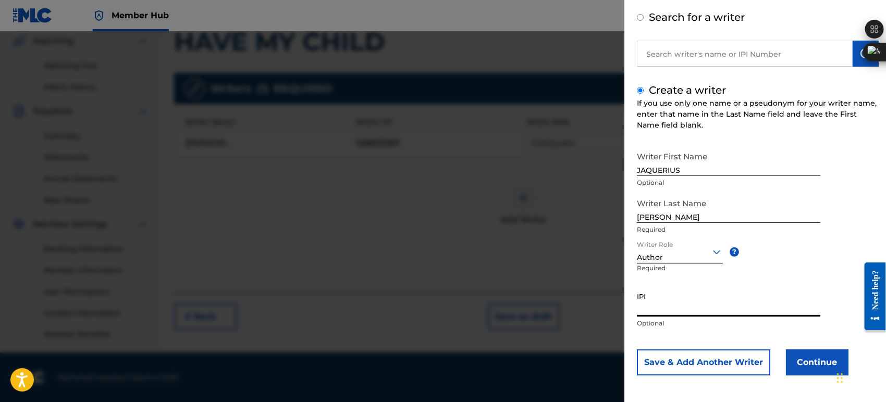
click at [671, 299] on input "IPI" at bounding box center [728, 302] width 183 height 30
click at [673, 259] on div "Author" at bounding box center [680, 257] width 86 height 11
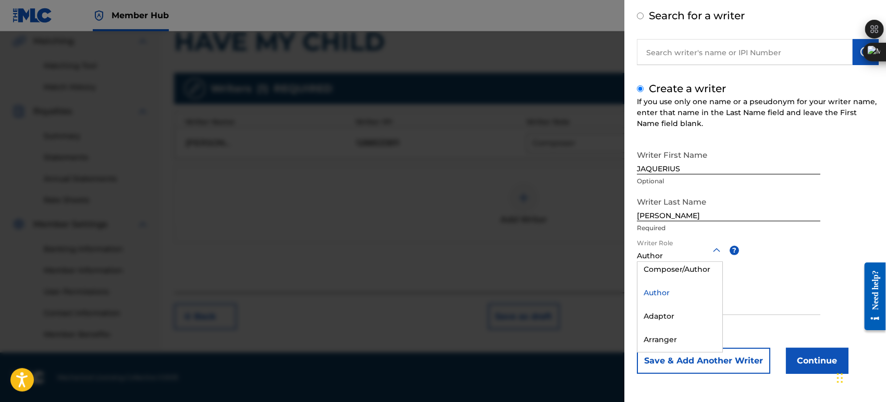
scroll to position [0, 0]
click at [805, 290] on input "IPI" at bounding box center [728, 301] width 183 height 30
paste input "1201654204"
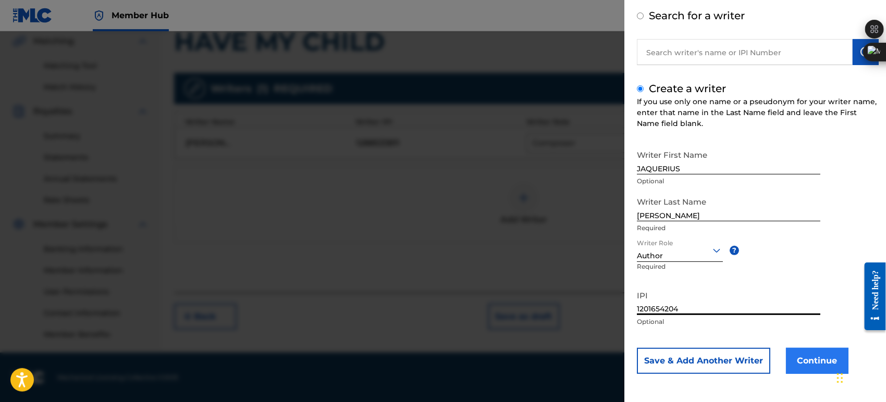
type input "1201654204"
click at [811, 361] on button "Continue" at bounding box center [817, 361] width 63 height 26
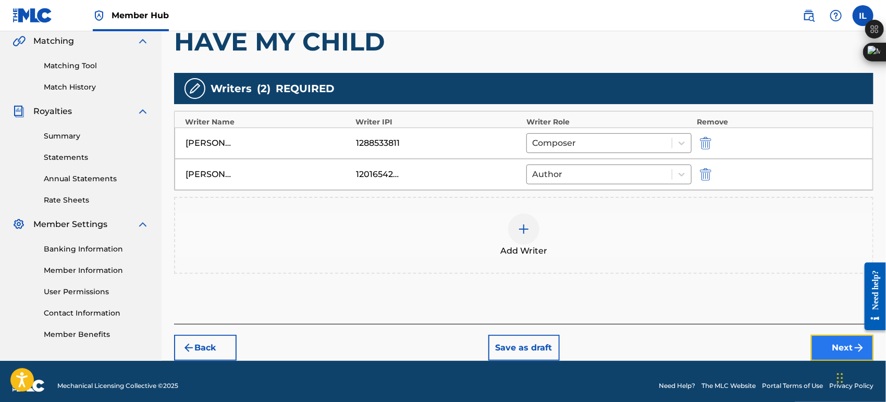
click at [851, 346] on button "Next" at bounding box center [842, 348] width 63 height 26
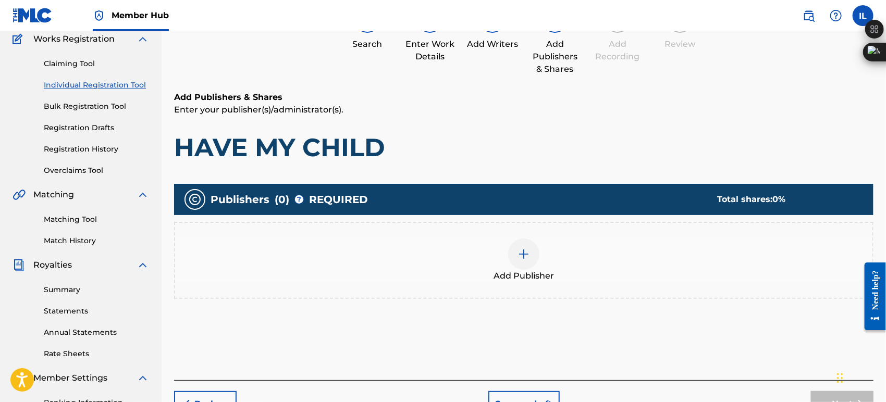
scroll to position [163, 0]
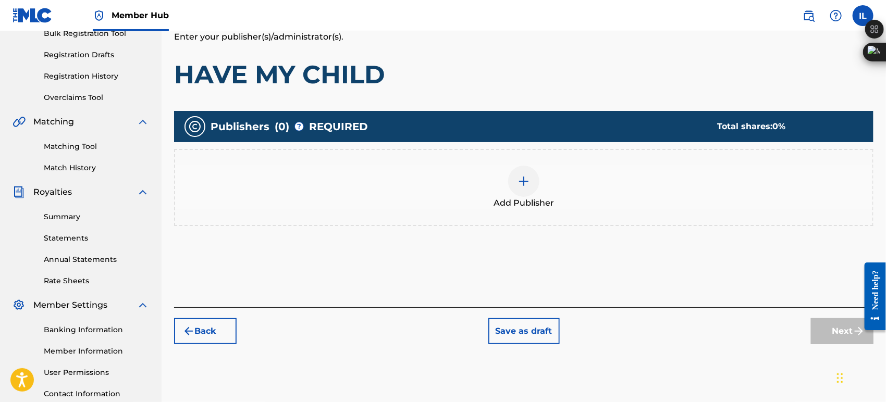
click at [522, 185] on img at bounding box center [524, 181] width 13 height 13
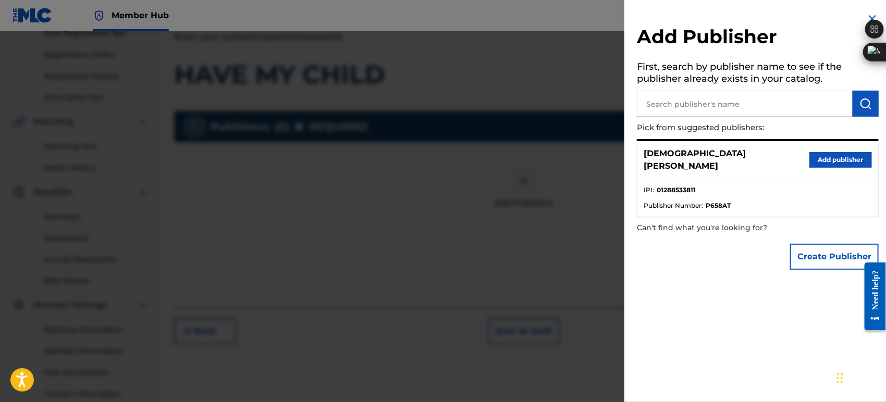
click at [768, 103] on input "text" at bounding box center [745, 104] width 216 height 26
paste input "1288533713"
type input "1288533713"
click at [855, 98] on button "submit" at bounding box center [866, 104] width 26 height 26
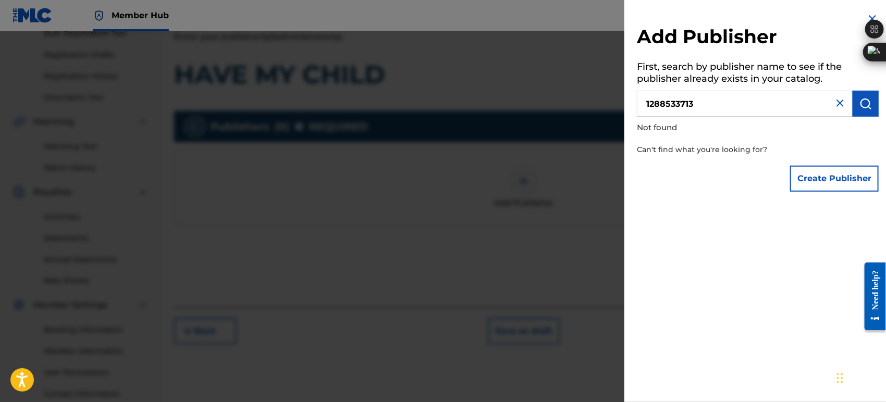
click at [830, 104] on input "1288533713" at bounding box center [745, 104] width 216 height 26
click at [834, 104] on img at bounding box center [840, 103] width 13 height 13
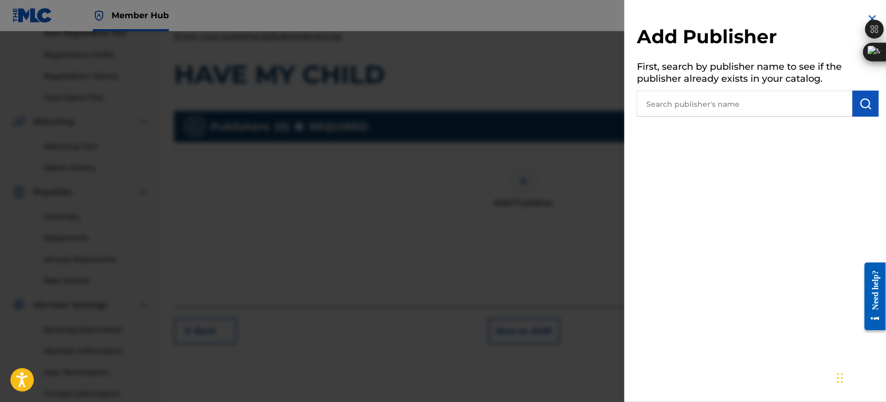
click at [819, 104] on input "text" at bounding box center [745, 104] width 216 height 26
paste input "1288533713"
type input "1288533713"
click at [856, 91] on button "submit" at bounding box center [866, 104] width 26 height 26
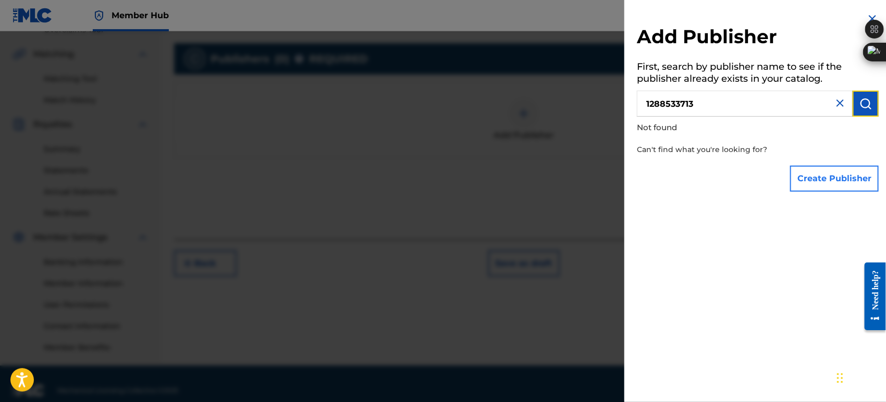
scroll to position [243, 0]
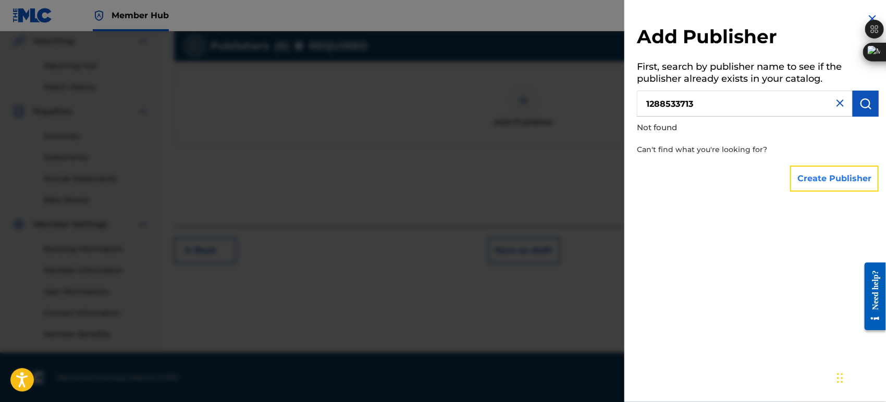
click at [811, 177] on button "Create Publisher" at bounding box center [834, 179] width 89 height 26
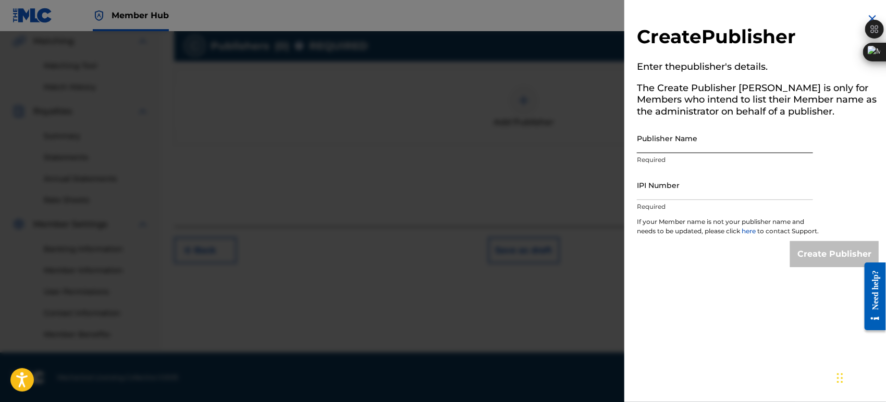
click at [700, 132] on input "Publisher Name" at bounding box center [725, 139] width 176 height 30
paste input "ZAYCELLO PRODUCTIONS"
type input "ZAYCELLO PRODUCTIONS"
click at [695, 188] on input "IPI Number" at bounding box center [725, 185] width 176 height 30
paste input "1288533713"
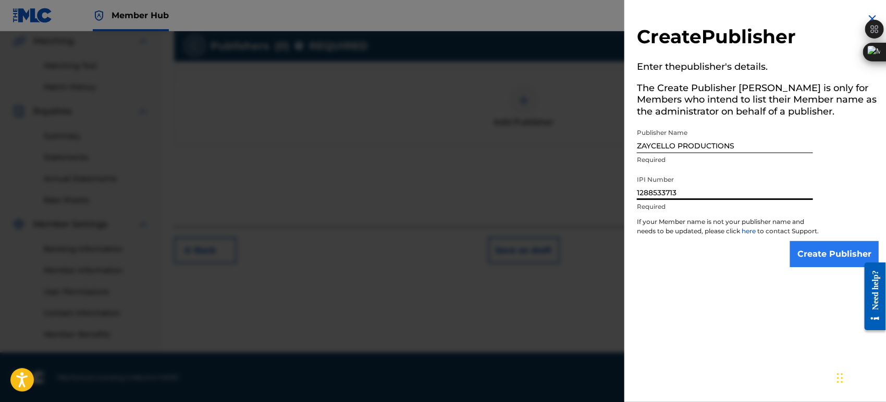
type input "1288533713"
click at [850, 267] on input "Create Publisher" at bounding box center [834, 254] width 89 height 26
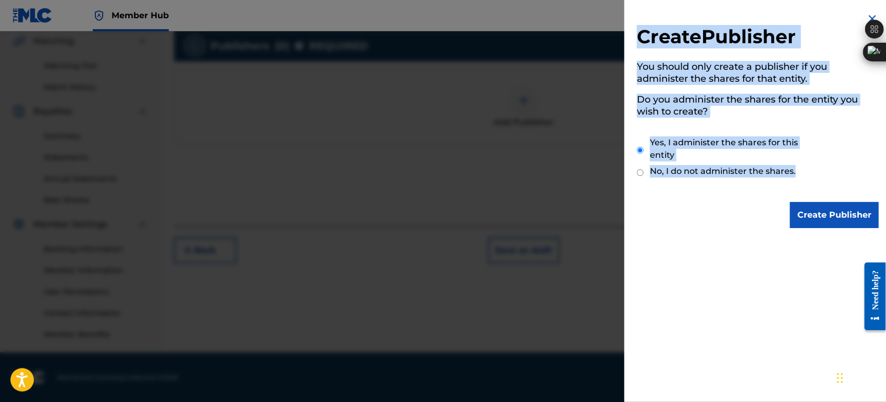
drag, startPoint x: 638, startPoint y: 34, endPoint x: 811, endPoint y: 176, distance: 223.3
click at [811, 176] on div "Create Publisher You should only create a publisher if you administer the share…" at bounding box center [757, 120] width 267 height 241
copy div "Create Publisher You should only create a publisher if you administer the share…"
click at [762, 145] on label "Yes, I administer the shares for this entity" at bounding box center [734, 149] width 169 height 25
click at [644, 145] on input "Yes, I administer the shares for this entity" at bounding box center [640, 150] width 7 height 22
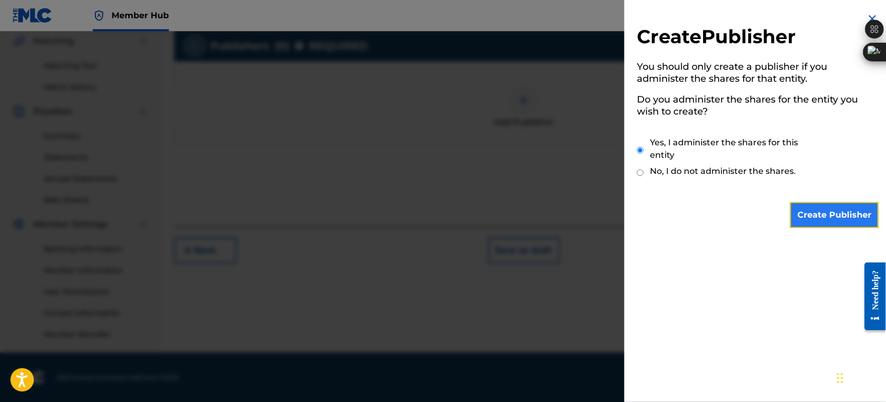
click at [832, 213] on input "Create Publisher" at bounding box center [834, 215] width 89 height 26
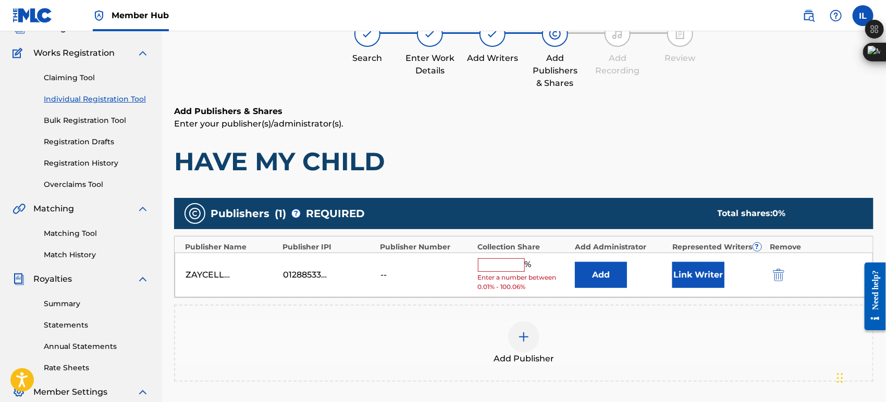
scroll to position [70, 0]
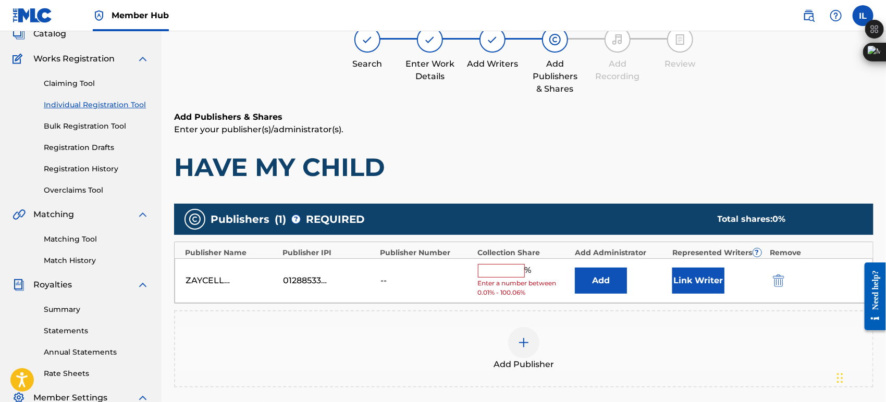
click at [497, 272] on input "text" at bounding box center [501, 271] width 47 height 14
type input "25"
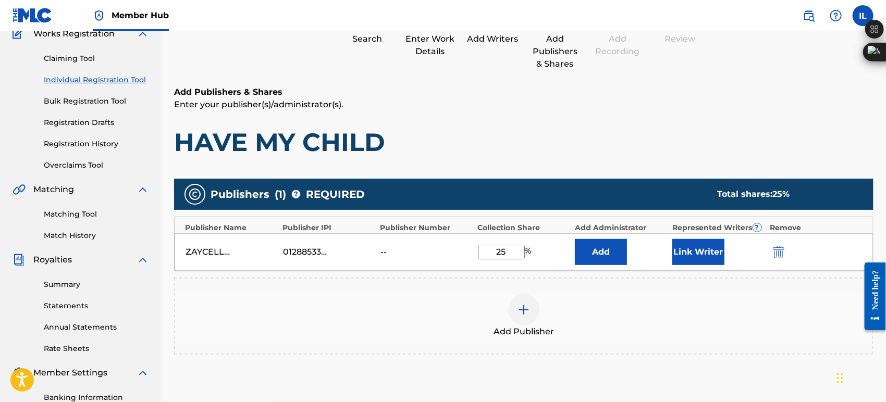
scroll to position [128, 0]
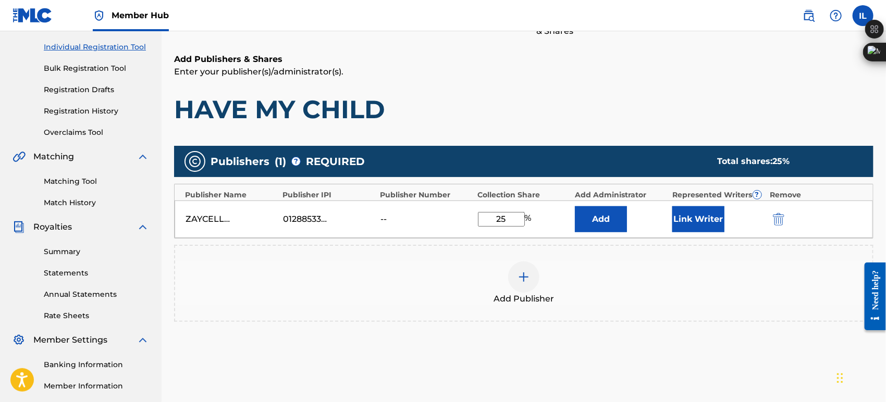
click at [633, 249] on div "Add Publisher" at bounding box center [524, 283] width 700 height 77
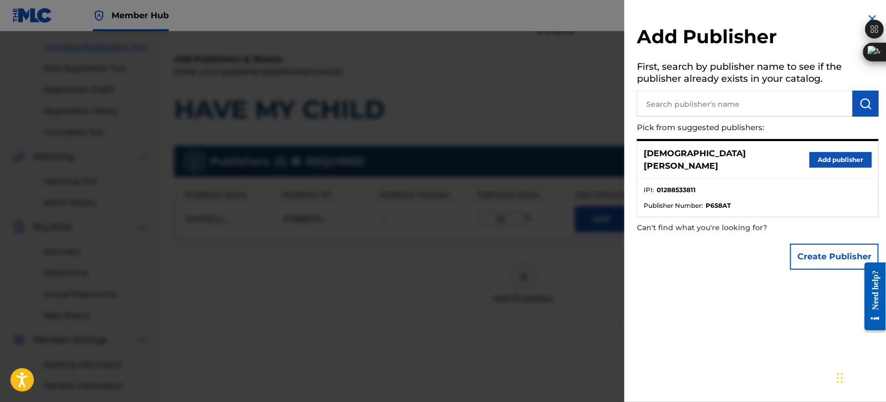
click at [869, 14] on img at bounding box center [872, 19] width 13 height 13
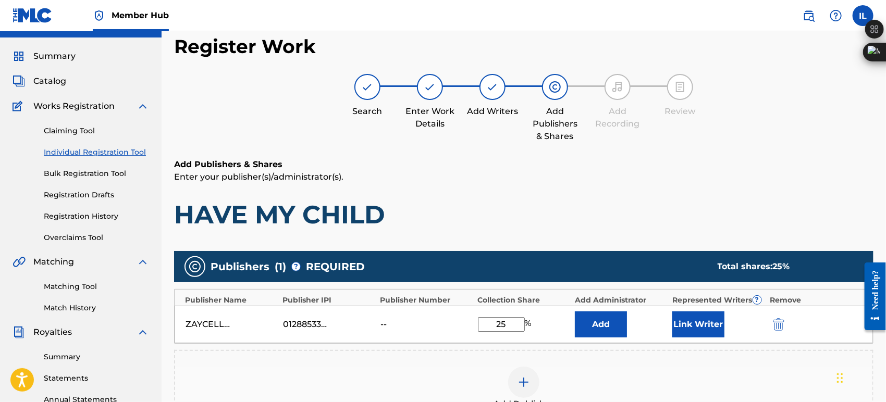
scroll to position [0, 0]
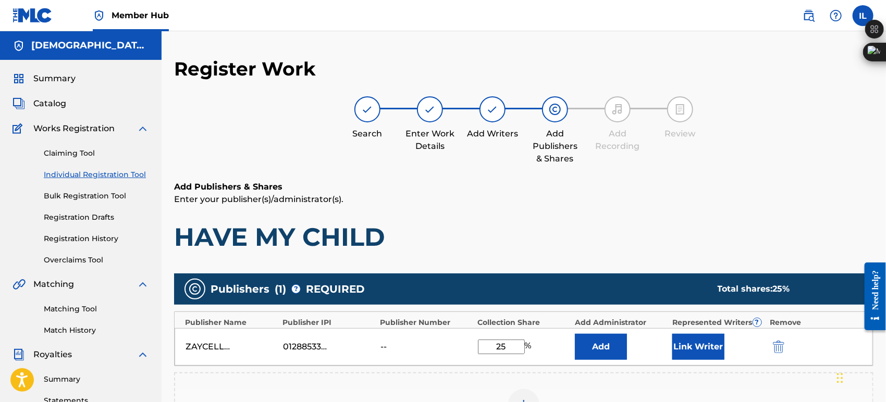
click at [489, 109] on img at bounding box center [492, 109] width 13 height 13
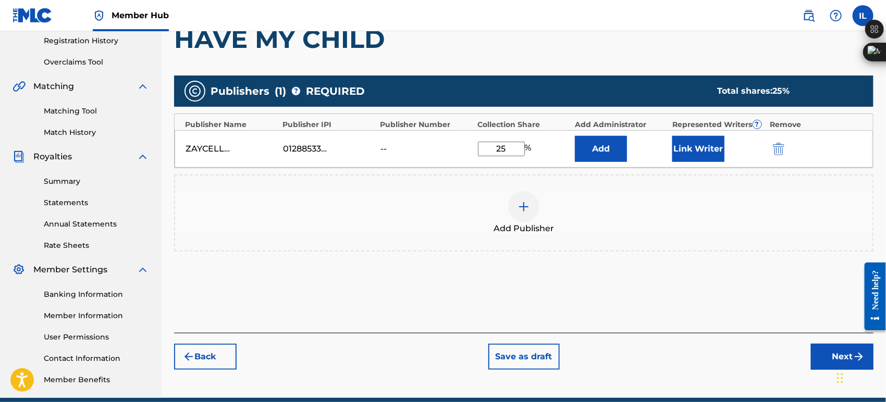
scroll to position [231, 0]
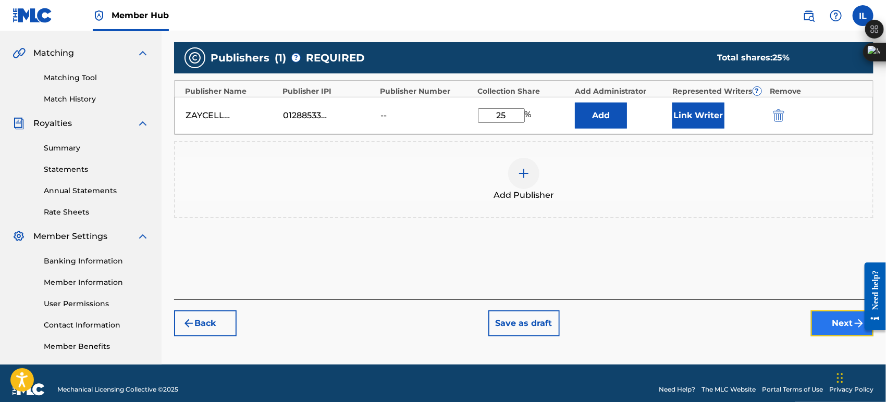
click at [823, 324] on button "Next" at bounding box center [842, 324] width 63 height 26
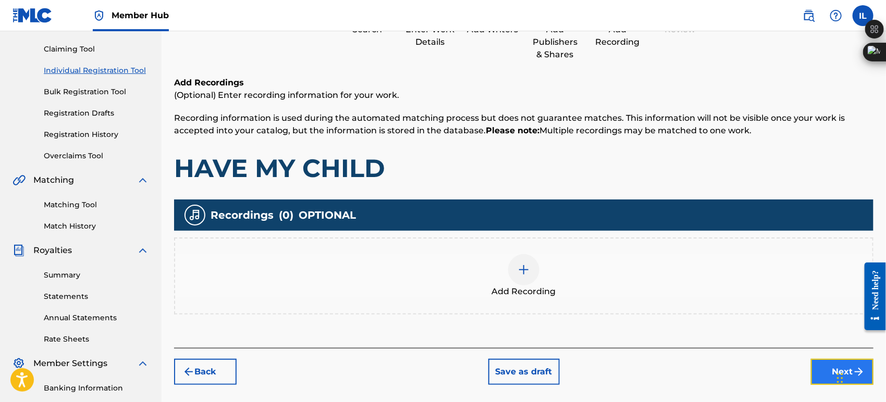
click at [825, 361] on button "Next" at bounding box center [842, 372] width 63 height 26
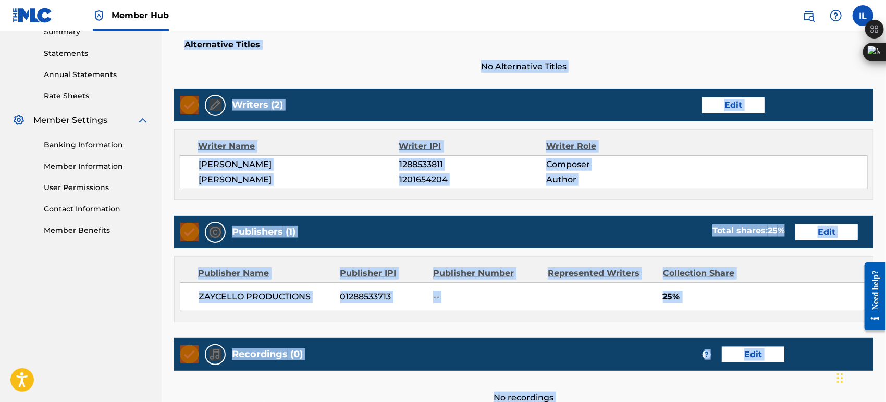
scroll to position [451, 0]
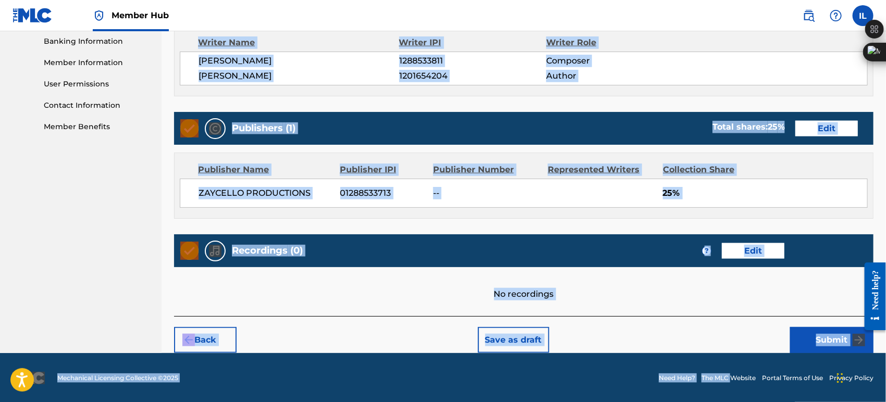
drag, startPoint x: 175, startPoint y: 67, endPoint x: 732, endPoint y: 374, distance: 636.0
copy div "Register Work Search Enter Work Details Add Writers Add Publishers & Shares Add…"
click at [333, 214] on div "Publisher Name Publisher IPI Publisher Number Represented Writers Collection Sh…" at bounding box center [524, 185] width 698 height 65
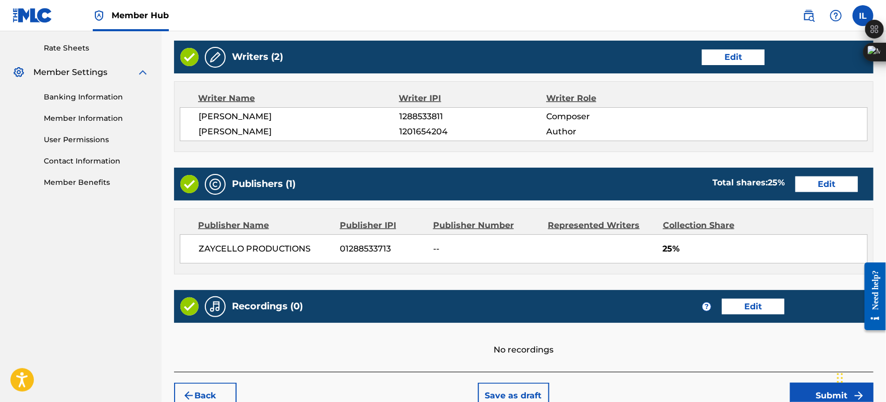
scroll to position [394, 0]
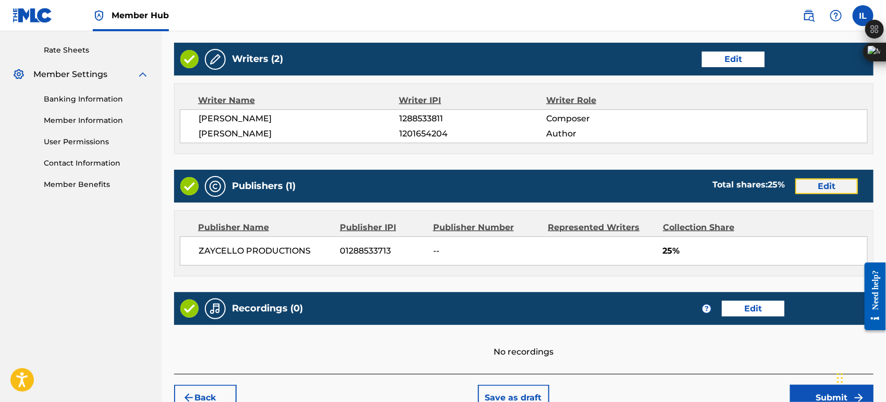
click at [807, 186] on button "Edit" at bounding box center [826, 187] width 63 height 16
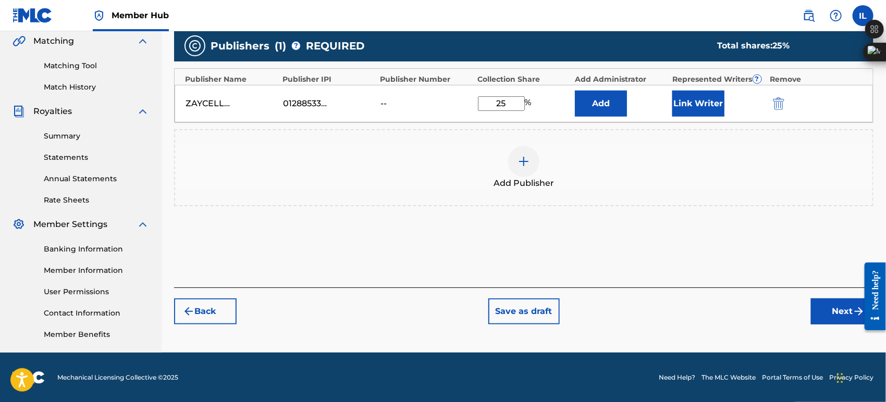
drag, startPoint x: 509, startPoint y: 100, endPoint x: 477, endPoint y: 100, distance: 32.3
click at [475, 100] on div "ZAYCELLO PRODUCTIONS 01288533713 -- 25 % Add Link Writer" at bounding box center [524, 104] width 698 height 38
type input "50"
click at [829, 307] on button "Next" at bounding box center [842, 312] width 63 height 26
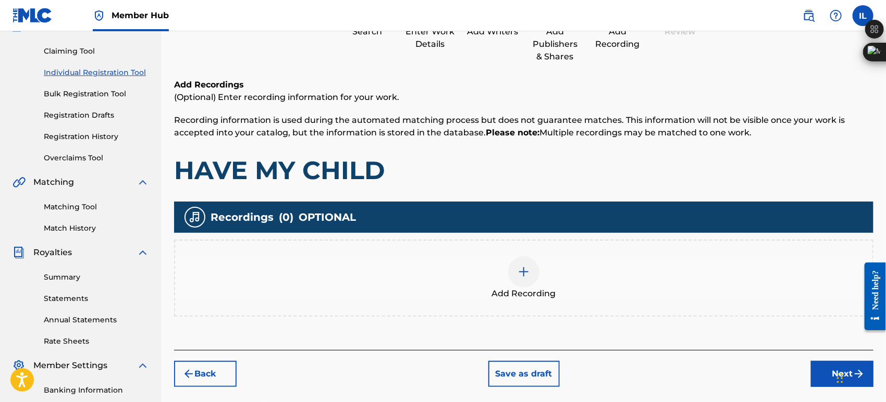
scroll to position [104, 0]
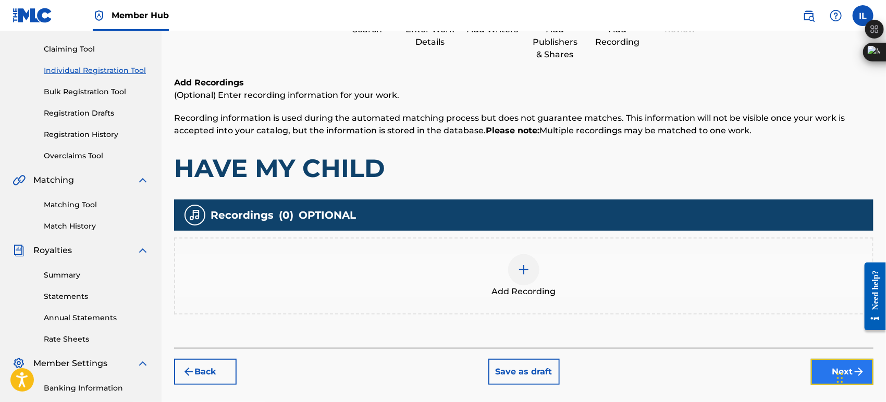
click at [817, 366] on button "Next" at bounding box center [842, 372] width 63 height 26
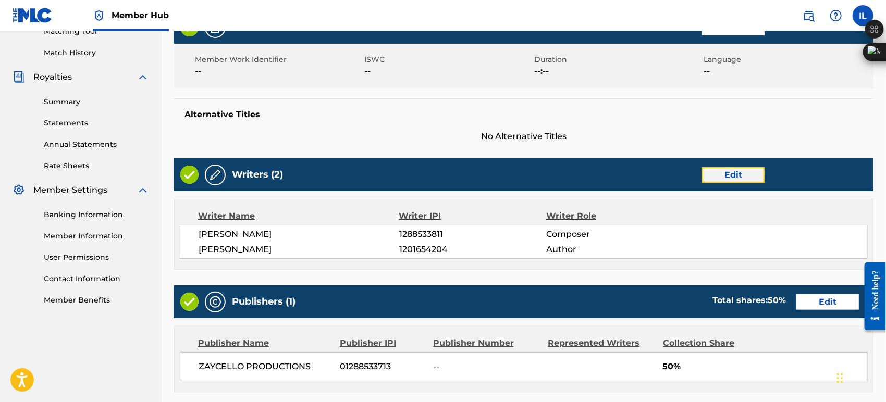
click at [736, 176] on button "Edit" at bounding box center [733, 175] width 63 height 16
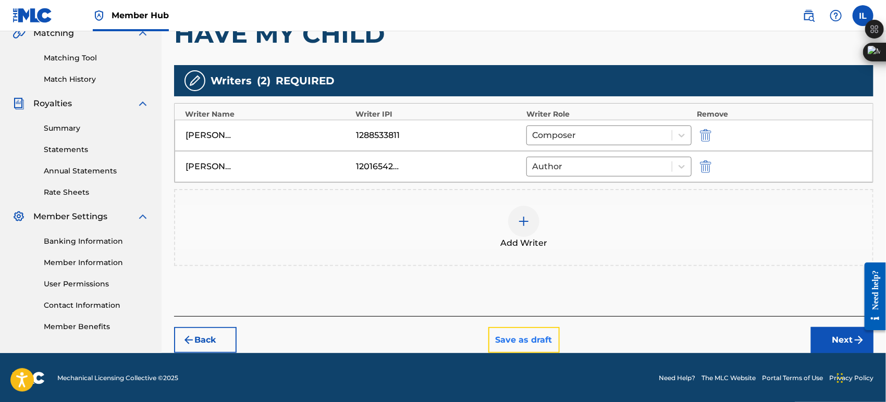
click at [538, 331] on button "Save as draft" at bounding box center [523, 340] width 71 height 26
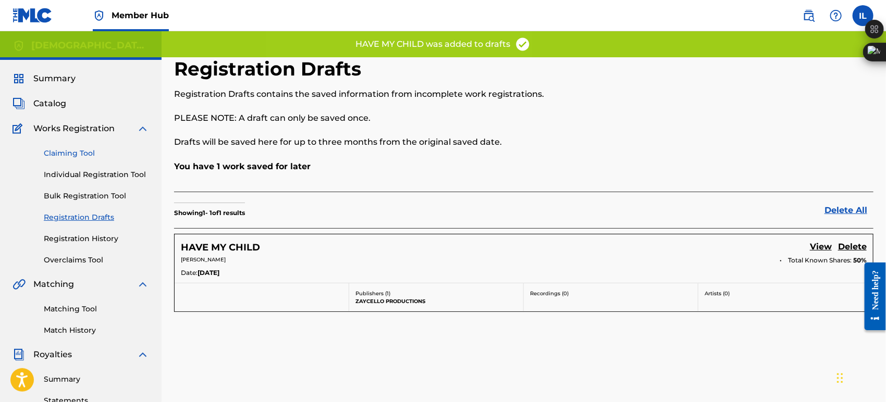
click at [68, 152] on link "Claiming Tool" at bounding box center [96, 153] width 105 height 11
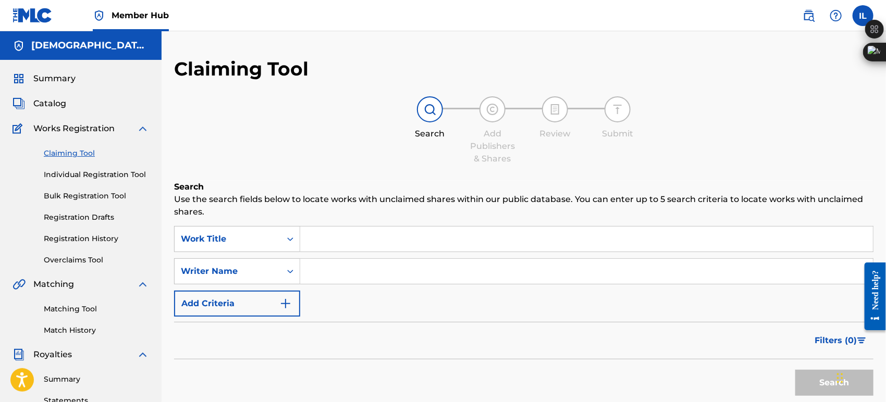
click at [498, 112] on img at bounding box center [492, 109] width 13 height 13
click at [256, 234] on div "Work Title" at bounding box center [228, 239] width 94 height 13
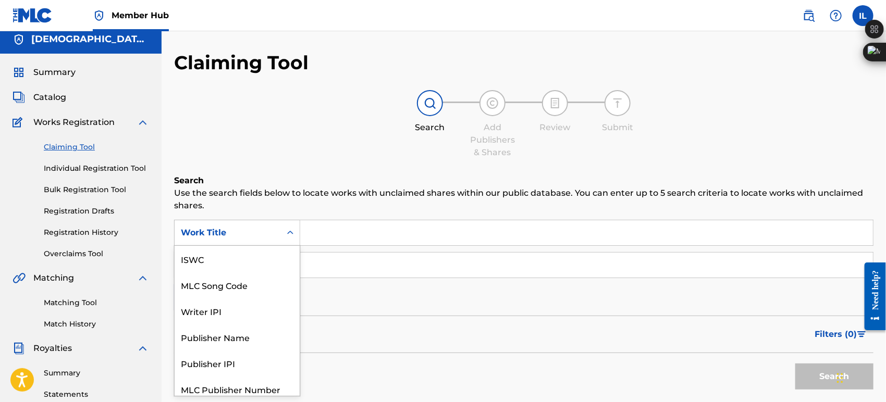
scroll to position [26, 0]
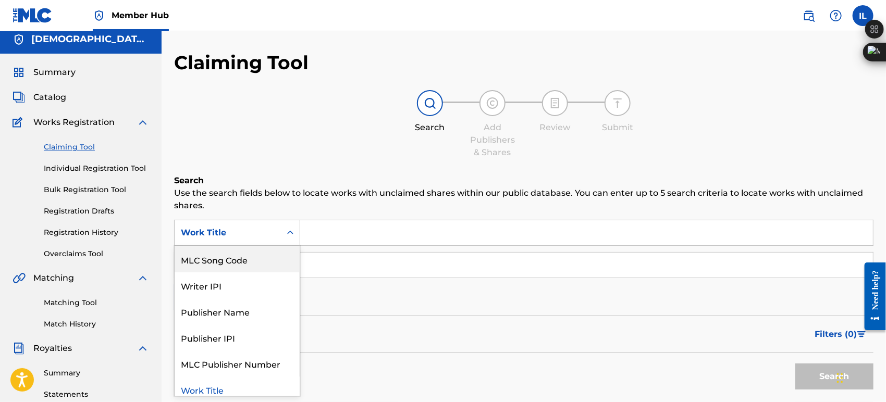
click at [346, 228] on input "Search Form" at bounding box center [586, 232] width 573 height 25
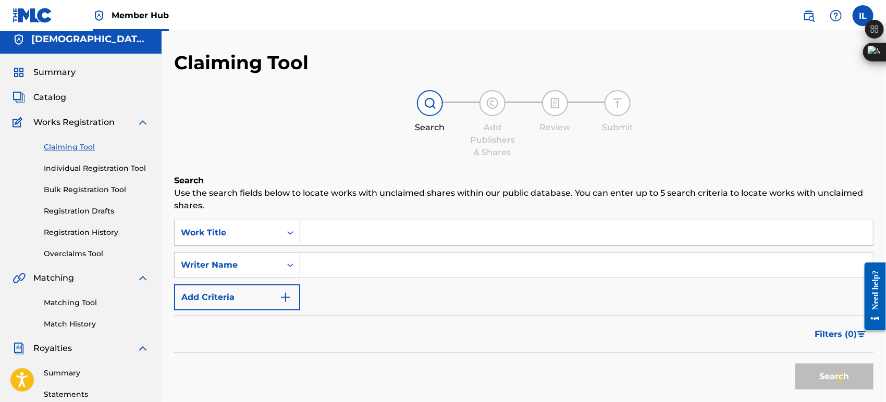
paste input "HAVE MY CHILD"
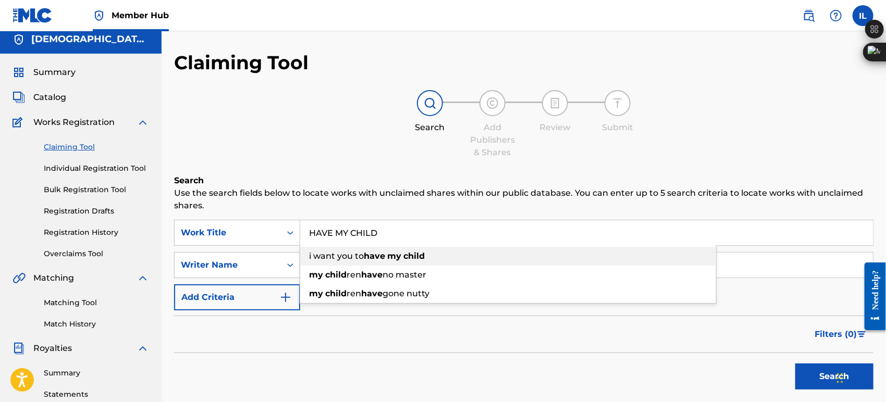
click at [336, 262] on div "i want you to have my child" at bounding box center [508, 256] width 416 height 19
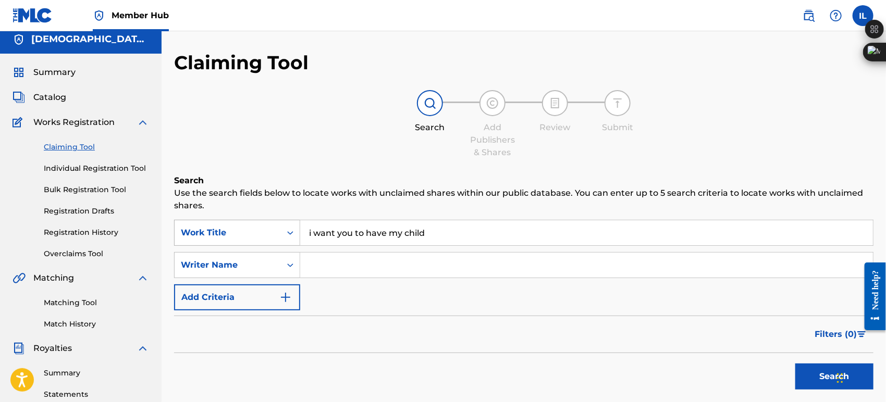
drag, startPoint x: 454, startPoint y: 227, endPoint x: 195, endPoint y: 241, distance: 258.9
click at [195, 241] on div "SearchWithCriteriafd5dd31e-993d-4a0b-ad3e-30a3c4d588d2 Work Title i want you to…" at bounding box center [524, 233] width 700 height 26
paste input "HAVE MY CHILD"
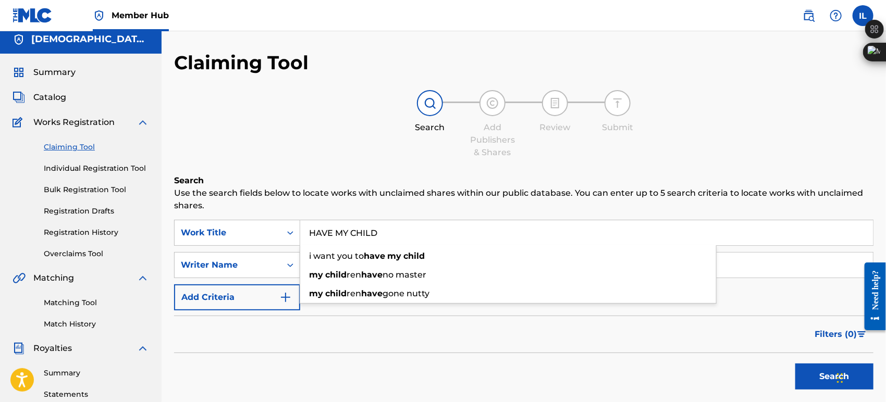
type input "HAVE MY CHILD"
click at [329, 150] on div "Search Add Publishers & Shares Review Submit" at bounding box center [524, 124] width 700 height 69
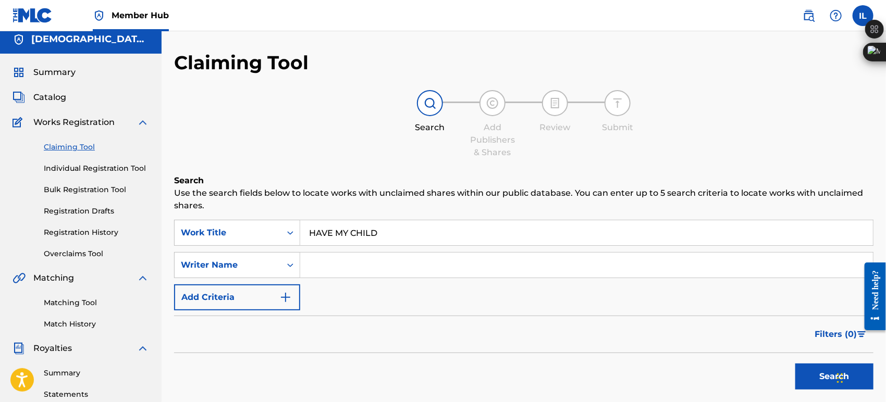
click at [330, 264] on input "Search Form" at bounding box center [586, 265] width 573 height 25
paste input "[PERSON_NAME], [PERSON_NAME]"
type input "[PERSON_NAME], [PERSON_NAME]"
click at [318, 300] on div "SearchWithCriteriafd5dd31e-993d-4a0b-ad3e-30a3c4d588d2 Work Title HAVE MY CHILD…" at bounding box center [524, 265] width 700 height 91
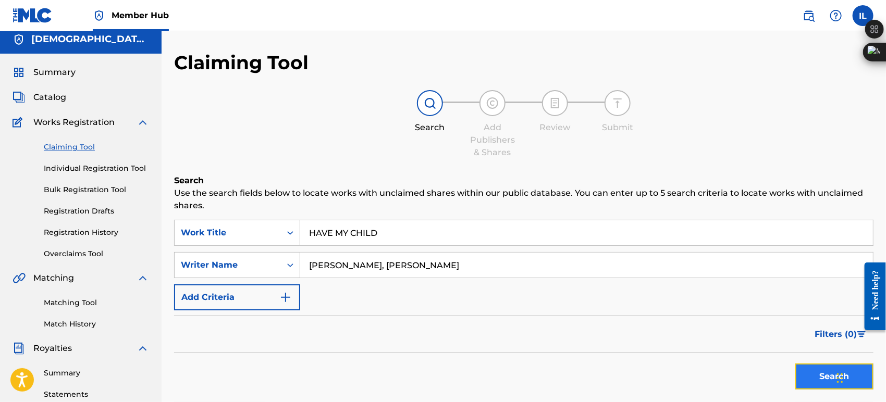
click at [814, 374] on button "Search" at bounding box center [834, 377] width 78 height 26
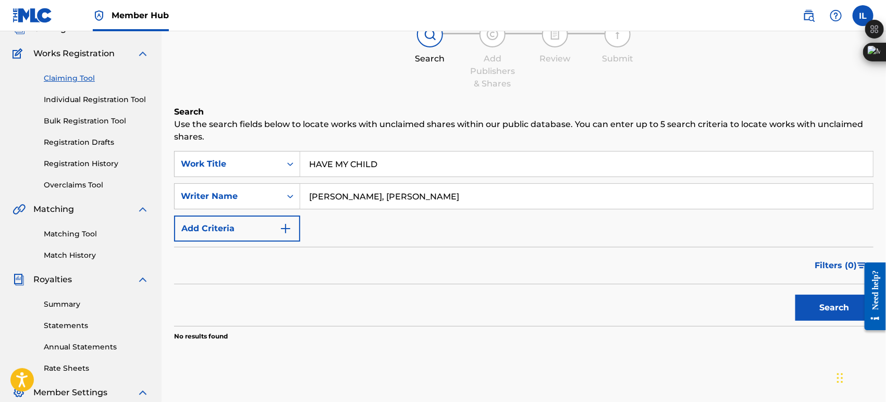
scroll to position [70, 0]
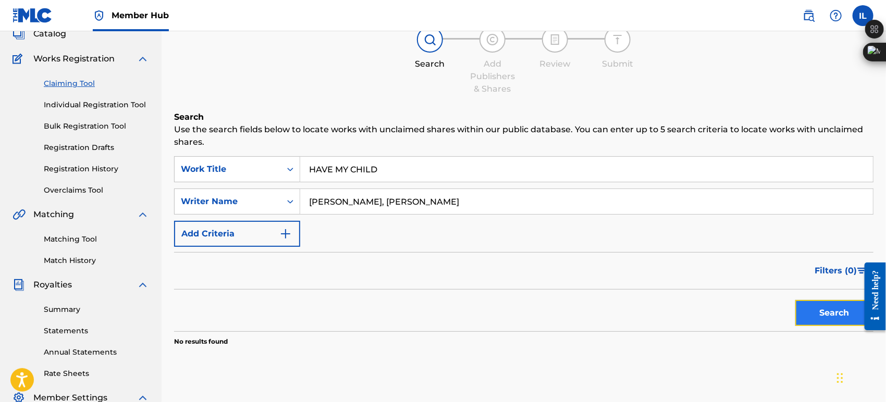
click at [817, 305] on button "Search" at bounding box center [834, 313] width 78 height 26
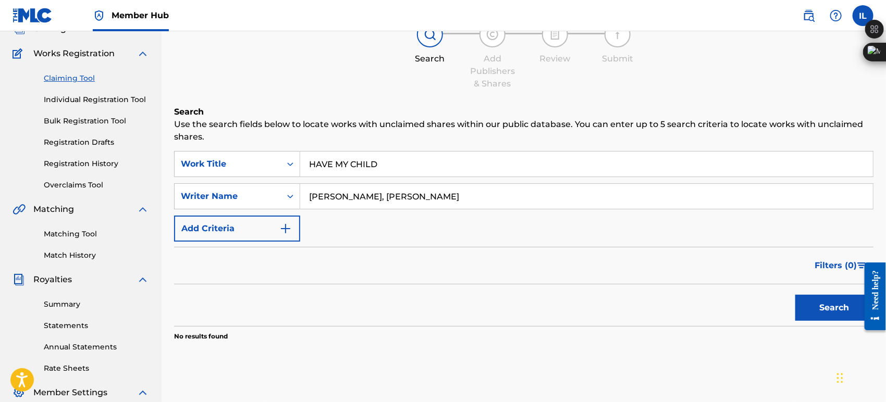
scroll to position [0, 0]
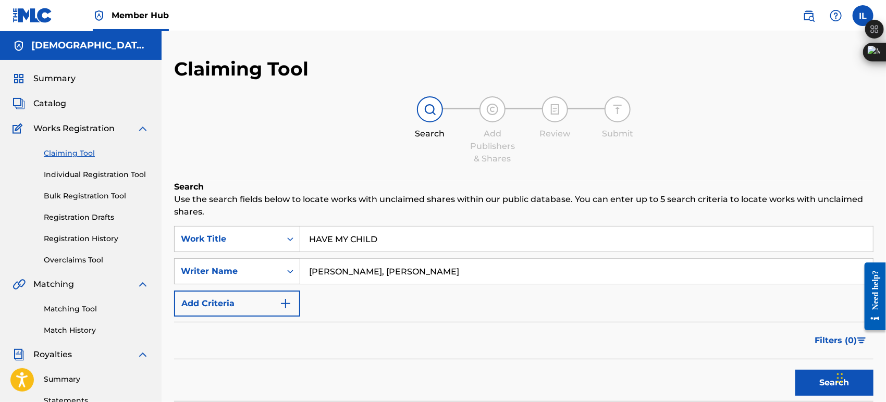
click at [495, 103] on div at bounding box center [493, 109] width 26 height 26
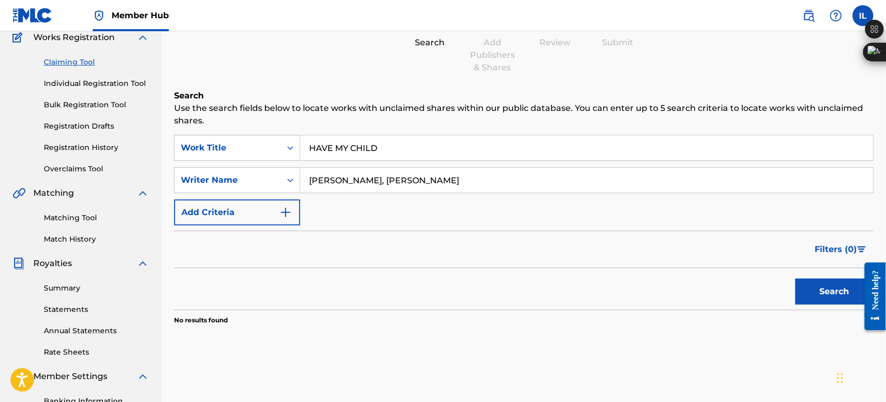
scroll to position [58, 0]
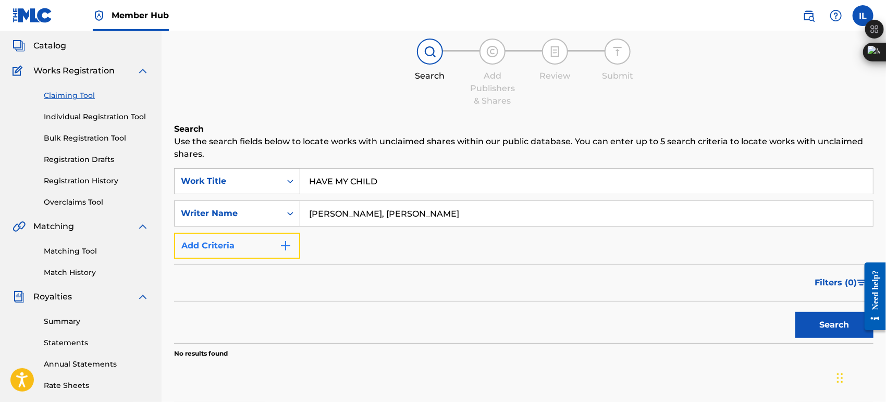
click at [293, 246] on button "Add Criteria" at bounding box center [237, 246] width 126 height 26
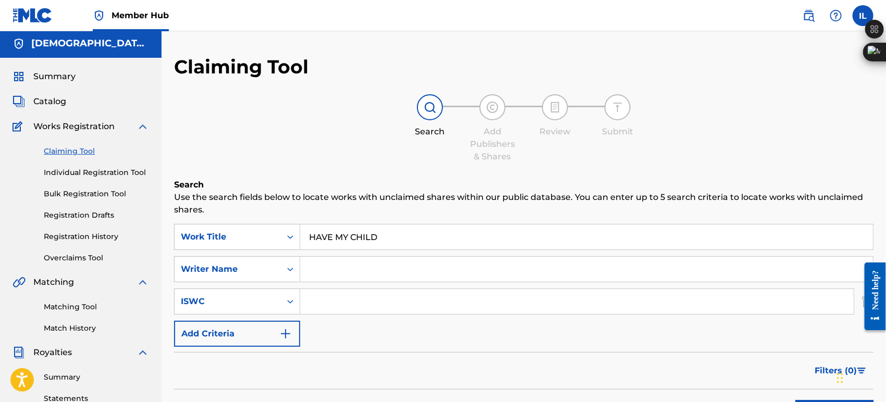
scroll to position [0, 0]
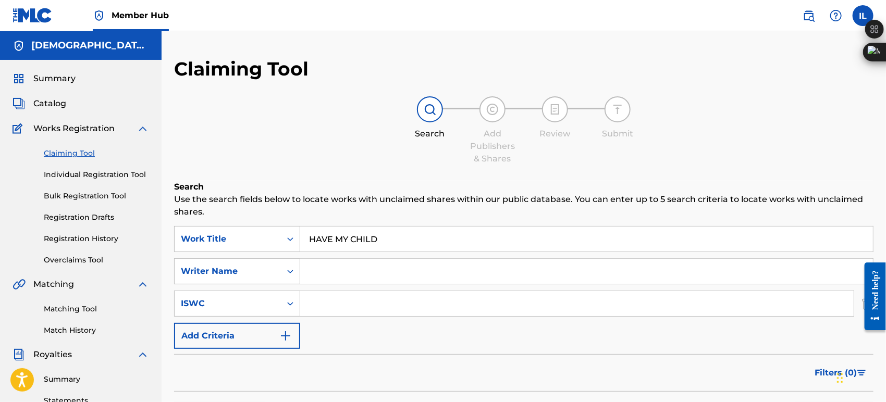
click at [497, 113] on img at bounding box center [492, 109] width 13 height 13
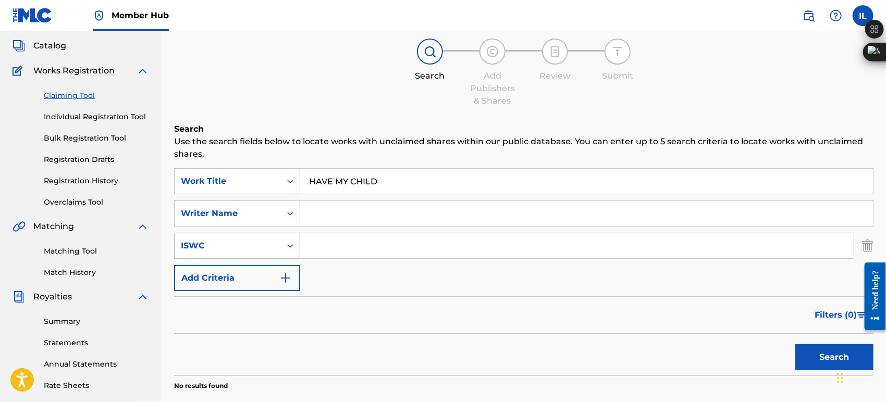
scroll to position [71, 0]
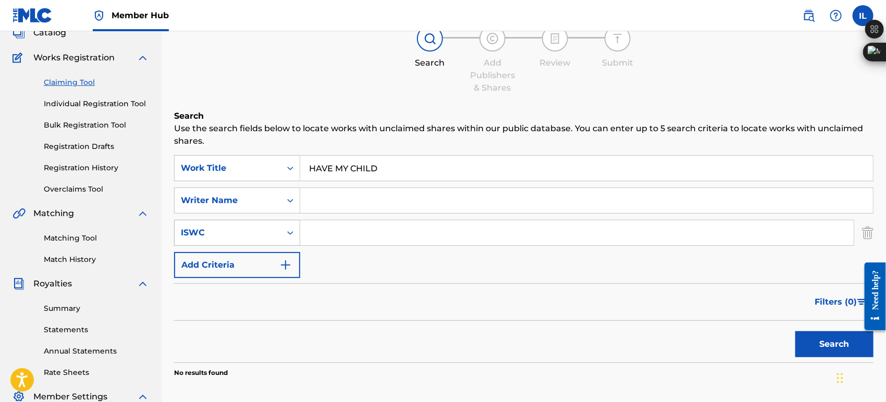
click at [261, 242] on div "ISWC" at bounding box center [237, 233] width 126 height 26
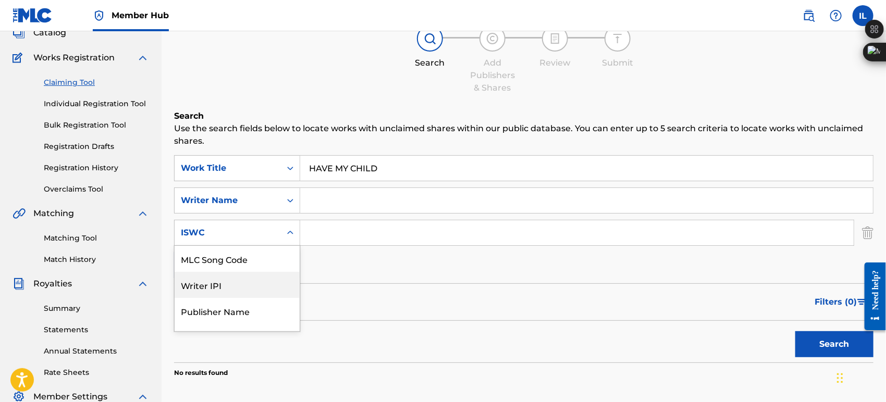
click at [242, 281] on div "Writer IPI" at bounding box center [237, 285] width 125 height 26
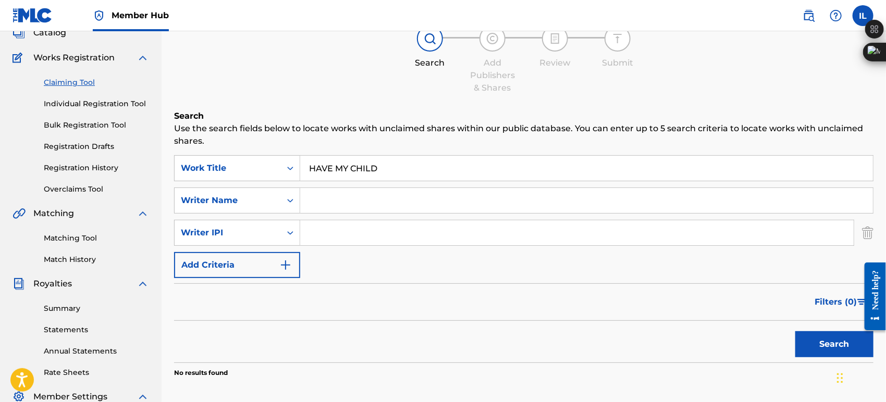
click at [333, 225] on input "Search Form" at bounding box center [577, 232] width 554 height 25
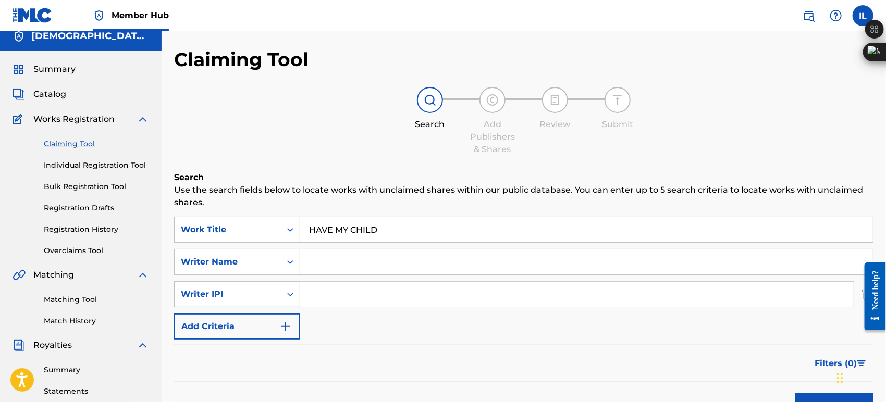
scroll to position [0, 0]
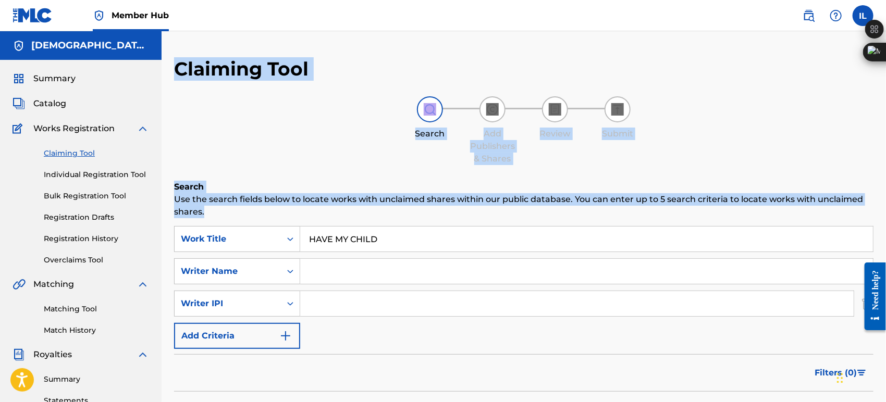
drag, startPoint x: 168, startPoint y: 55, endPoint x: 420, endPoint y: 216, distance: 299.3
click at [420, 216] on div "Claiming Tool Search Add Publishers & Shares Review Submit Search Use the searc…" at bounding box center [524, 313] width 725 height 565
click at [289, 129] on div "Search Add Publishers & Shares Review Submit" at bounding box center [524, 130] width 700 height 69
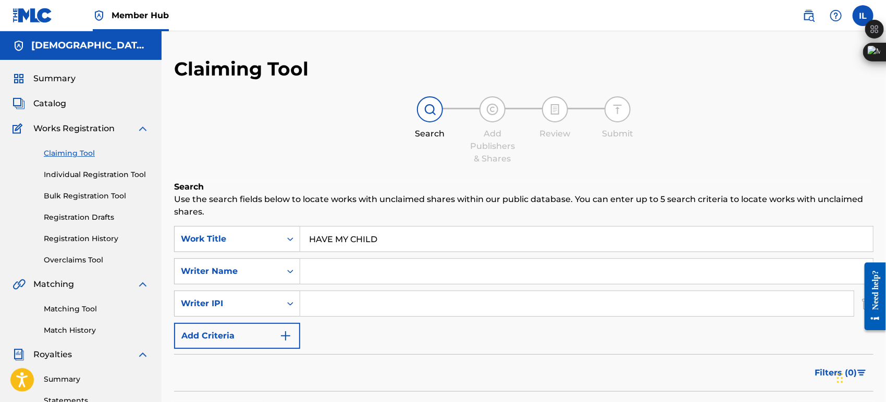
drag, startPoint x: 465, startPoint y: 100, endPoint x: 475, endPoint y: 103, distance: 10.4
click at [467, 100] on div "Search Add Publishers & Shares Review Submit" at bounding box center [524, 130] width 700 height 69
click at [484, 107] on div at bounding box center [493, 109] width 26 height 26
click at [480, 120] on div "Add Publishers & Shares" at bounding box center [493, 130] width 52 height 69
click at [486, 107] on img at bounding box center [492, 109] width 13 height 13
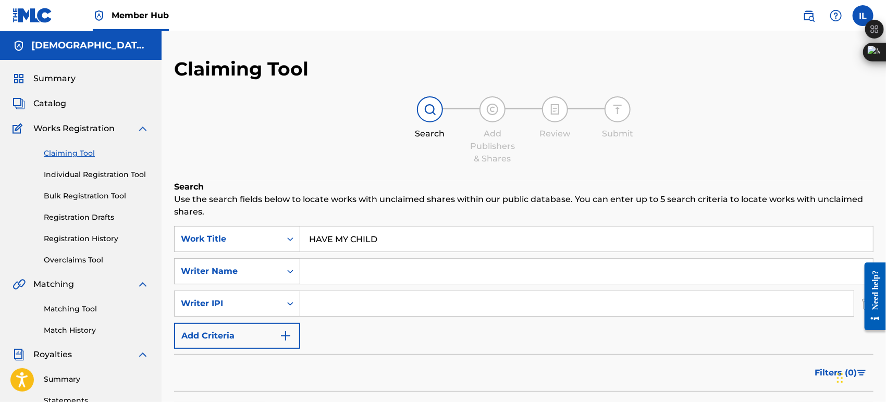
click at [486, 107] on img at bounding box center [492, 109] width 13 height 13
click at [486, 102] on div at bounding box center [493, 109] width 26 height 26
click at [488, 96] on div "Add Publishers & Shares" at bounding box center [493, 130] width 52 height 69
click at [490, 97] on div at bounding box center [493, 109] width 26 height 26
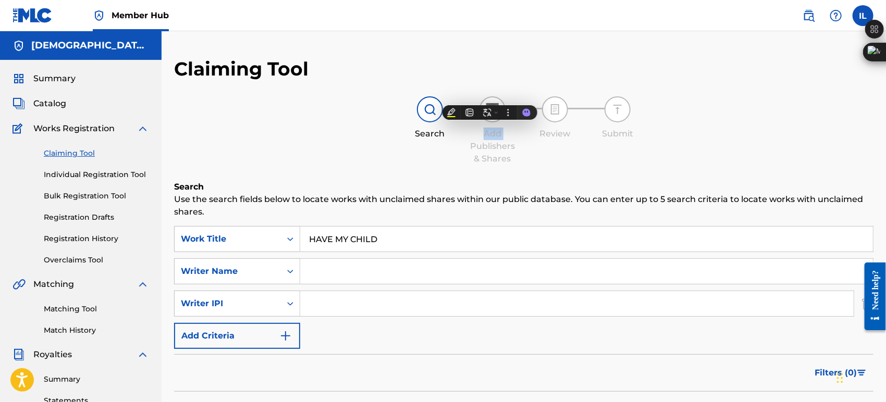
click at [491, 93] on div "Claiming Tool Search Add Publishers & Shares Review Submit Search Use the searc…" at bounding box center [524, 279] width 700 height 444
click at [408, 237] on input "HAVE MY CHILD" at bounding box center [586, 239] width 573 height 25
click at [414, 222] on div "Search Use the search fields below to locate works with unclaimed shares within…" at bounding box center [524, 341] width 700 height 320
click at [371, 278] on input "Search Form" at bounding box center [586, 271] width 573 height 25
click at [268, 274] on div "Writer Name" at bounding box center [237, 272] width 126 height 26
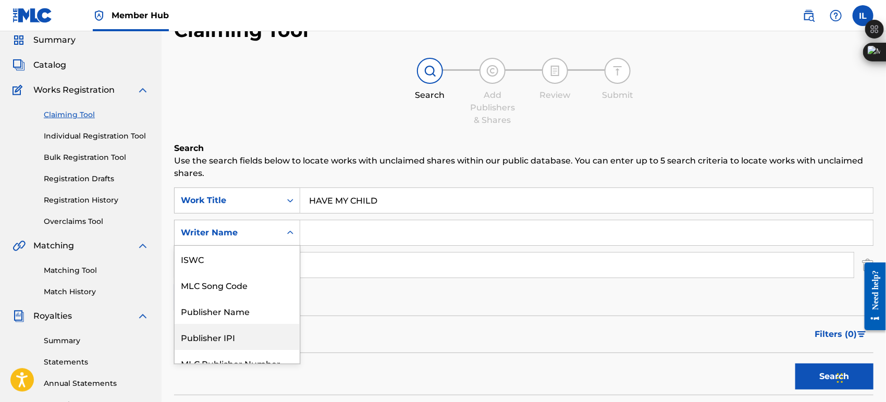
click at [265, 331] on div "Publisher IPI" at bounding box center [237, 337] width 125 height 26
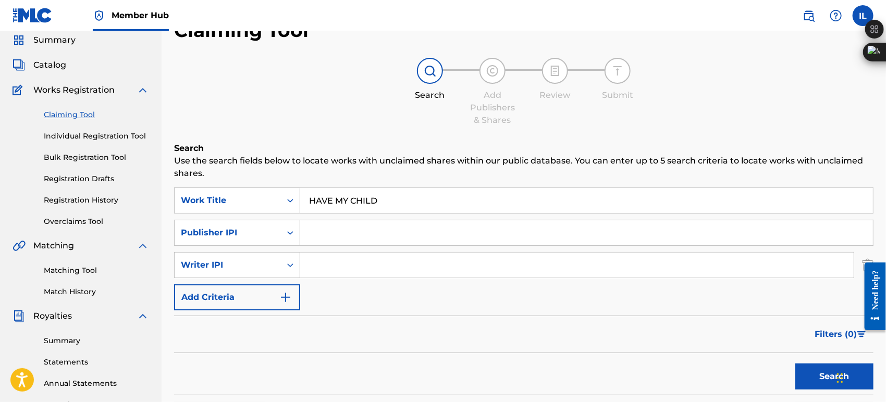
click at [336, 220] on input "Search Form" at bounding box center [586, 232] width 573 height 25
paste input "1288533713"
type input "1288533713"
click at [328, 263] on input "Search Form" at bounding box center [577, 265] width 554 height 25
paste input "1201654204"
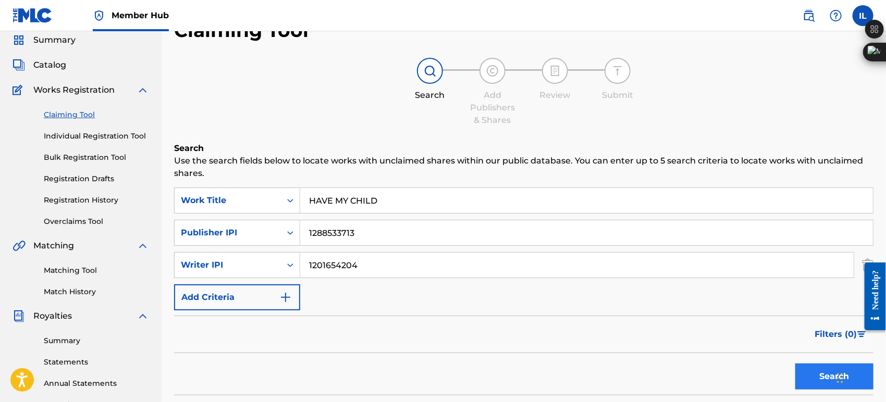
type input "1201654204"
click at [820, 378] on button "Search" at bounding box center [834, 377] width 78 height 26
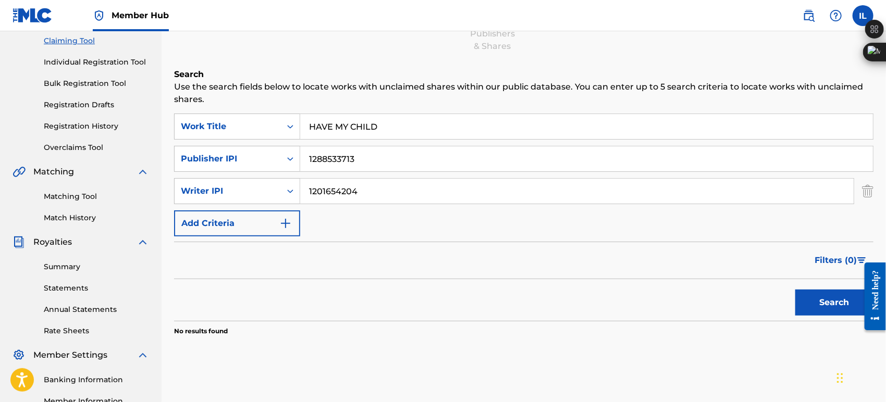
scroll to position [116, 0]
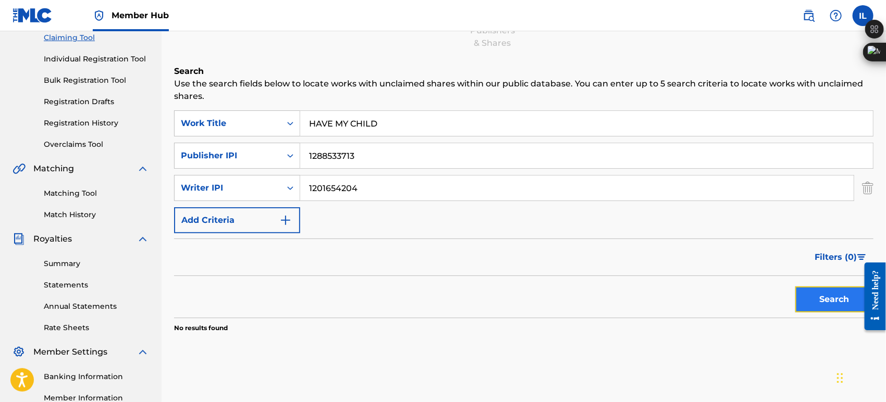
click at [824, 293] on button "Search" at bounding box center [834, 300] width 78 height 26
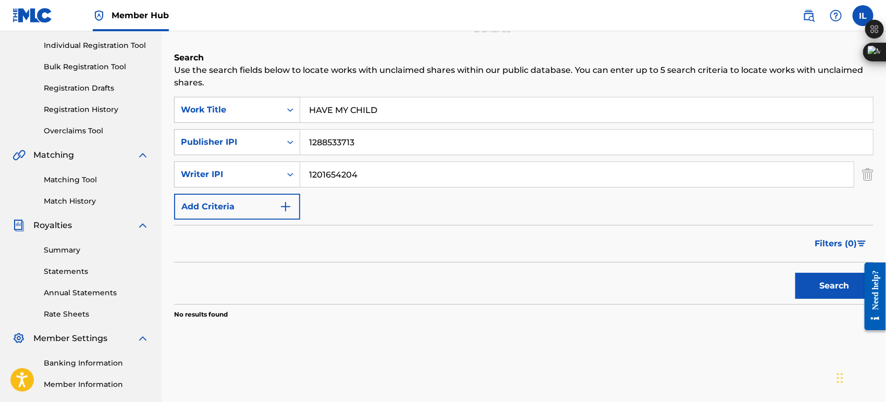
scroll to position [128, 0]
